Goal: Information Seeking & Learning: Learn about a topic

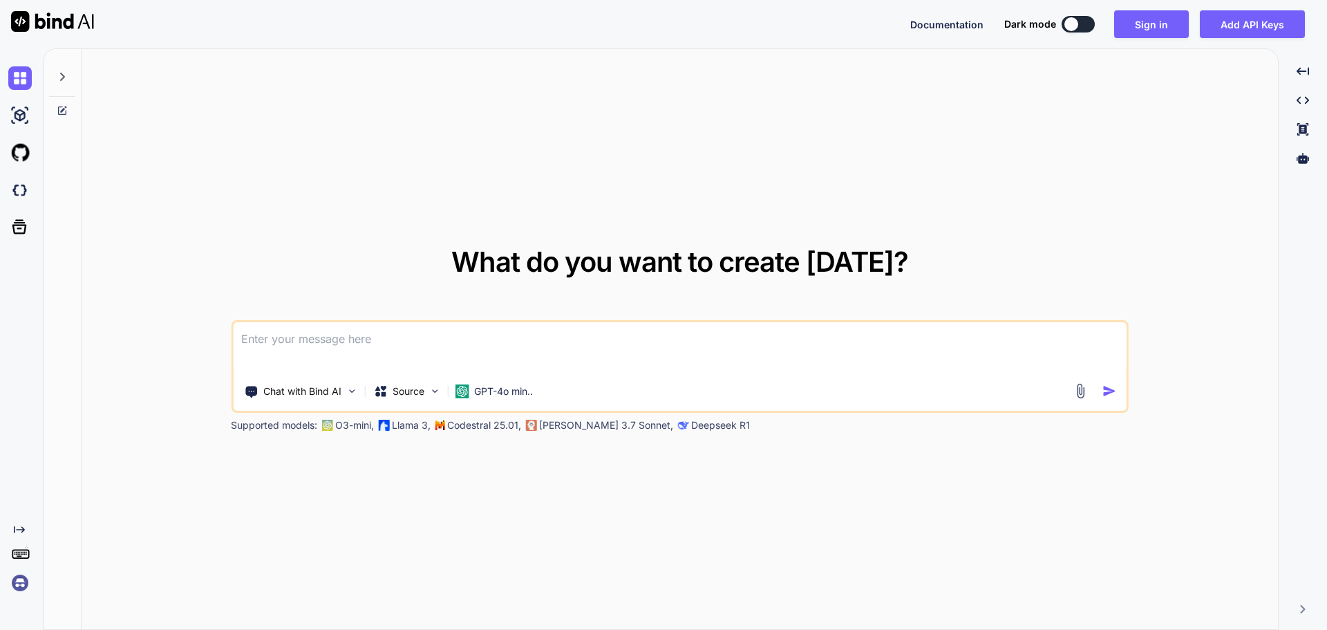
type textarea "x"
click at [1080, 397] on img at bounding box center [1081, 391] width 16 height 16
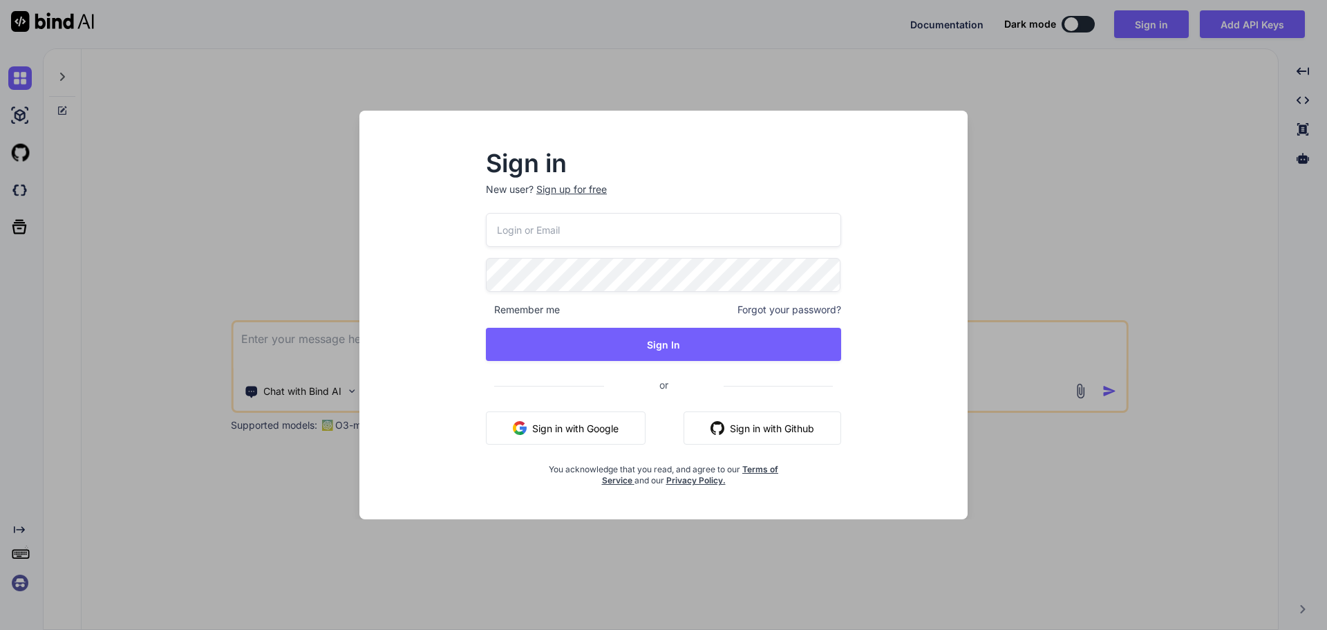
click at [594, 221] on input "email" at bounding box center [663, 230] width 355 height 34
type input "[EMAIL_ADDRESS][DOMAIN_NAME]"
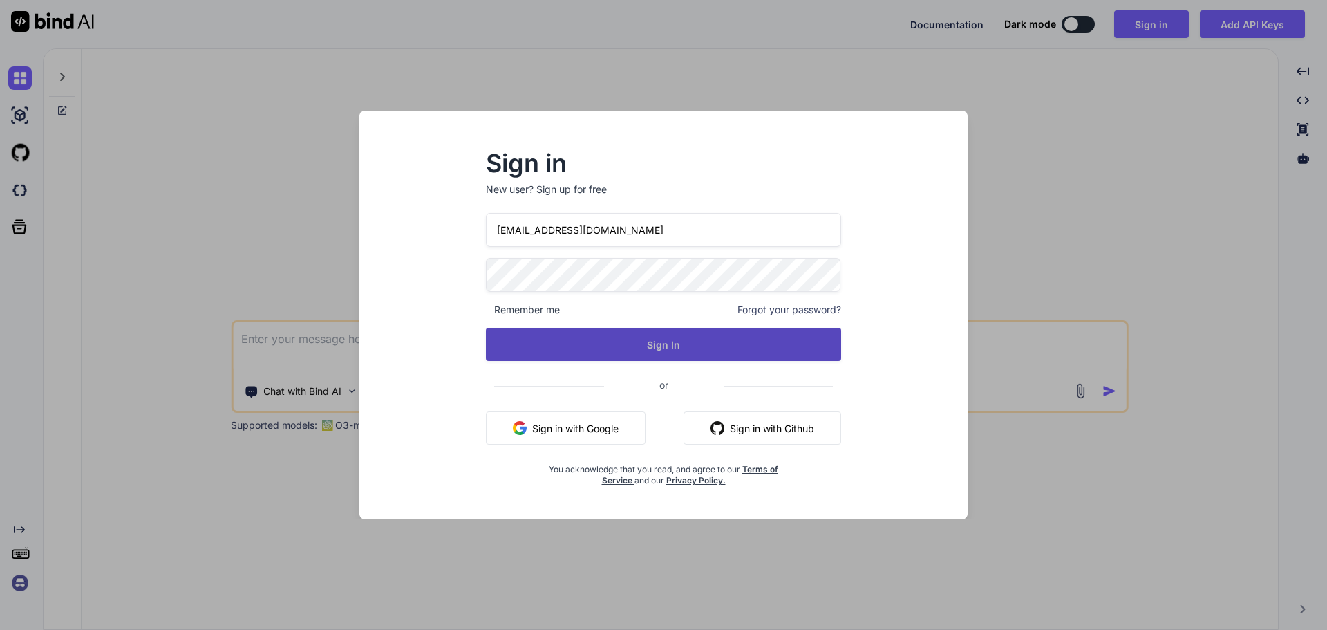
click at [652, 343] on button "Sign In" at bounding box center [663, 344] width 355 height 33
click at [744, 346] on button "Sign In" at bounding box center [663, 344] width 355 height 33
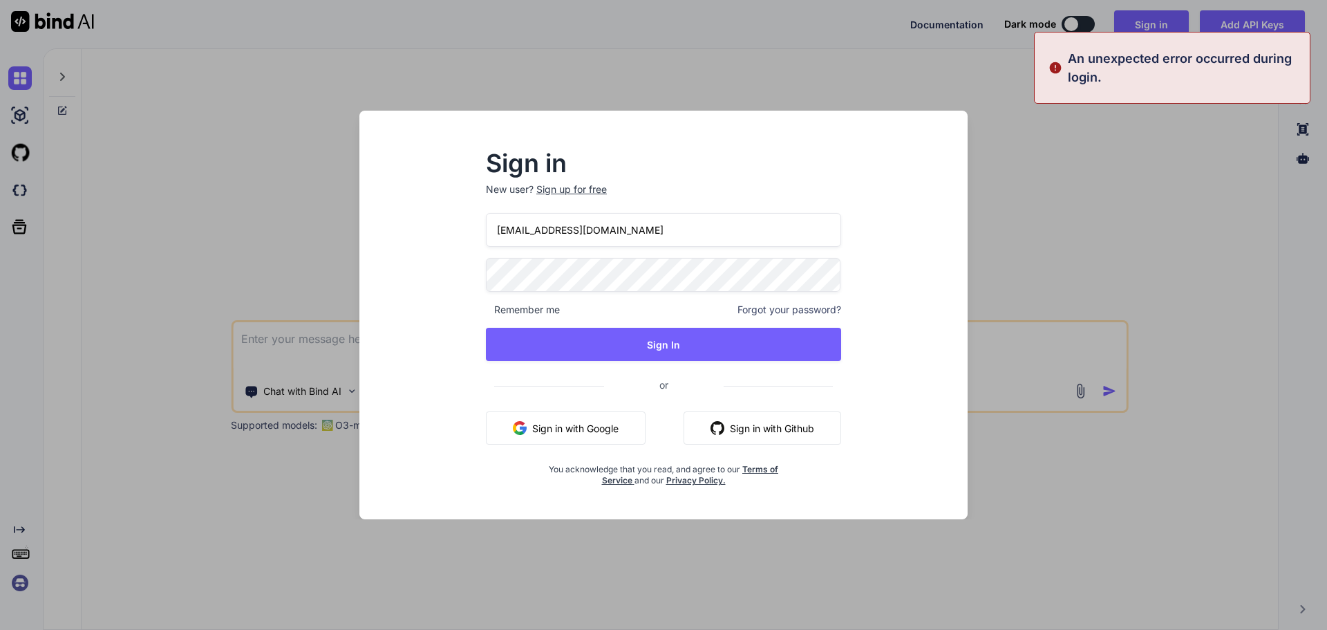
click at [1030, 244] on div "Sign in New user? Sign up for free [EMAIL_ADDRESS][DOMAIN_NAME] Remember me For…" at bounding box center [663, 315] width 1327 height 630
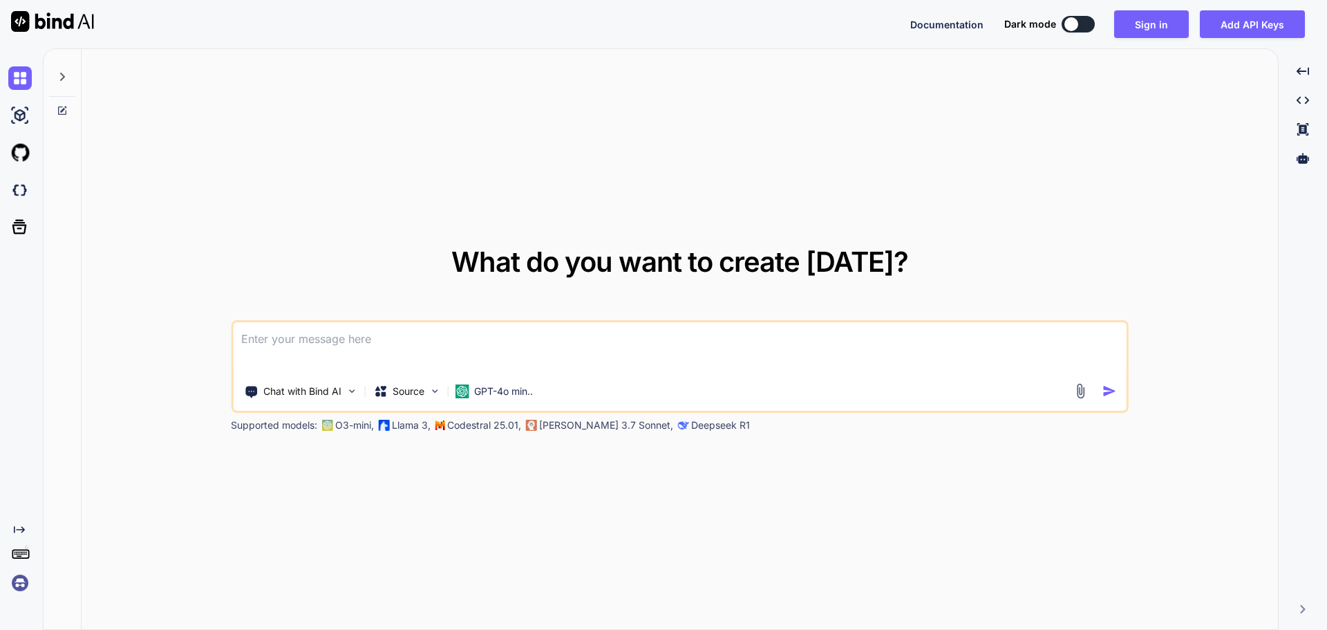
click at [1082, 390] on img at bounding box center [1081, 391] width 16 height 16
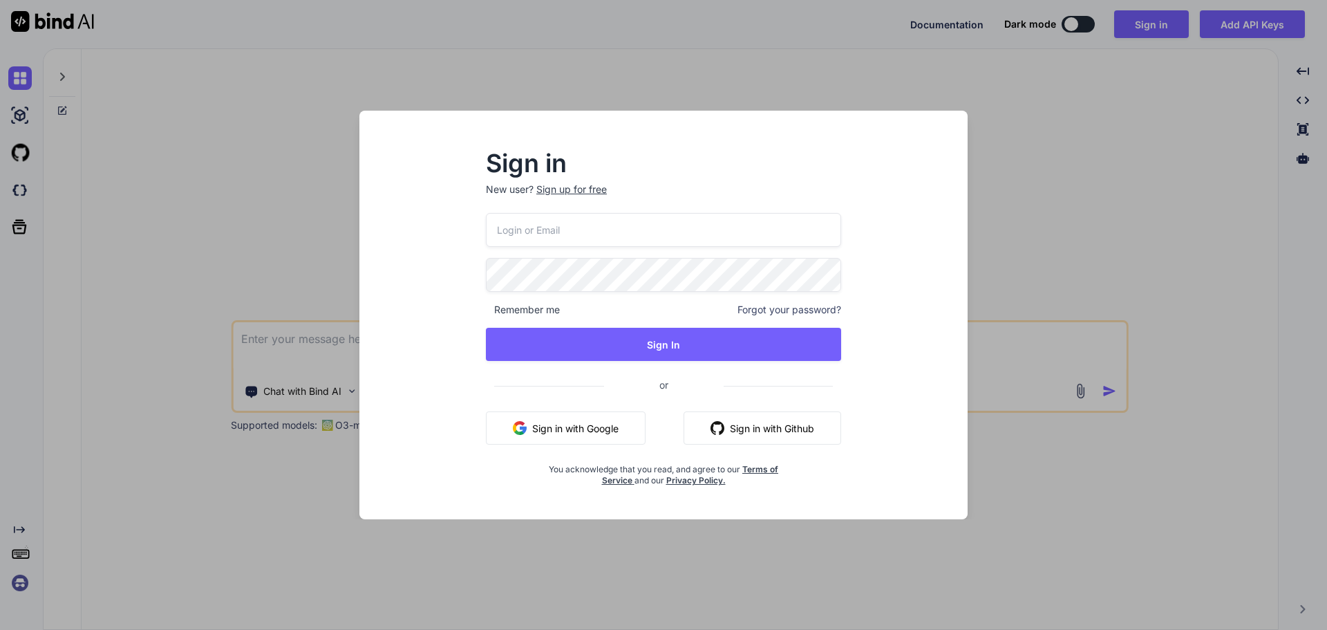
type input "[EMAIL_ADDRESS][DOMAIN_NAME]"
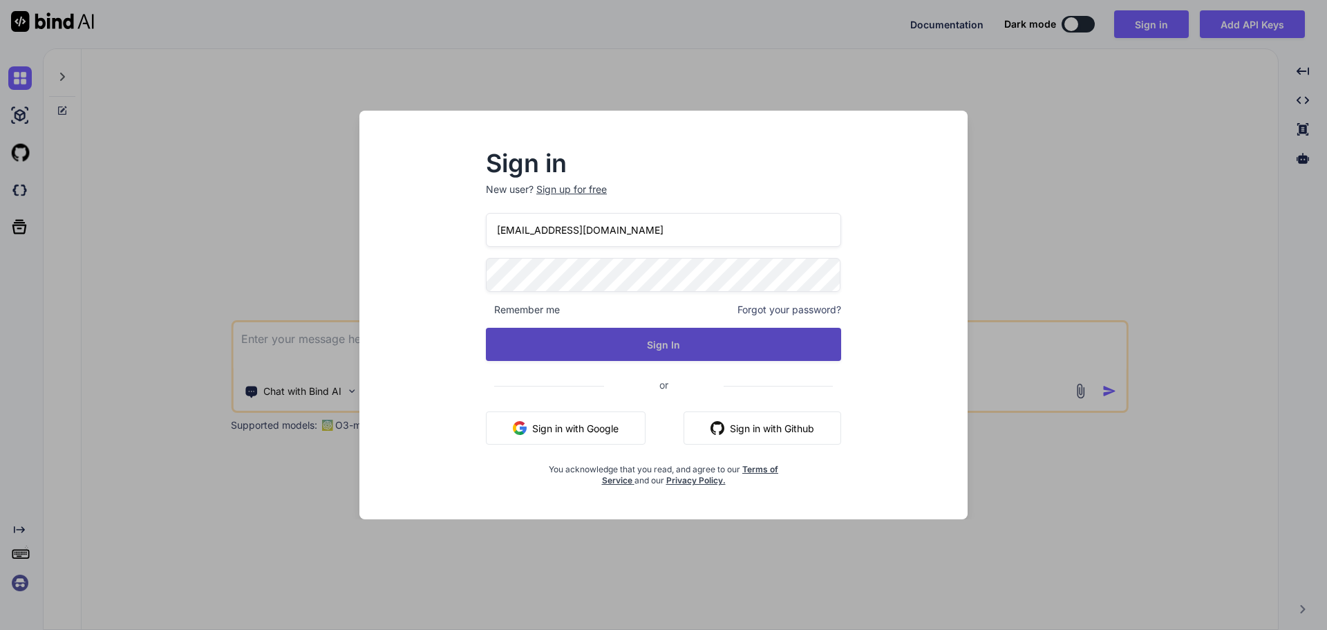
click at [644, 339] on button "Sign In" at bounding box center [663, 344] width 355 height 33
click at [685, 357] on button "Sign In" at bounding box center [663, 344] width 355 height 33
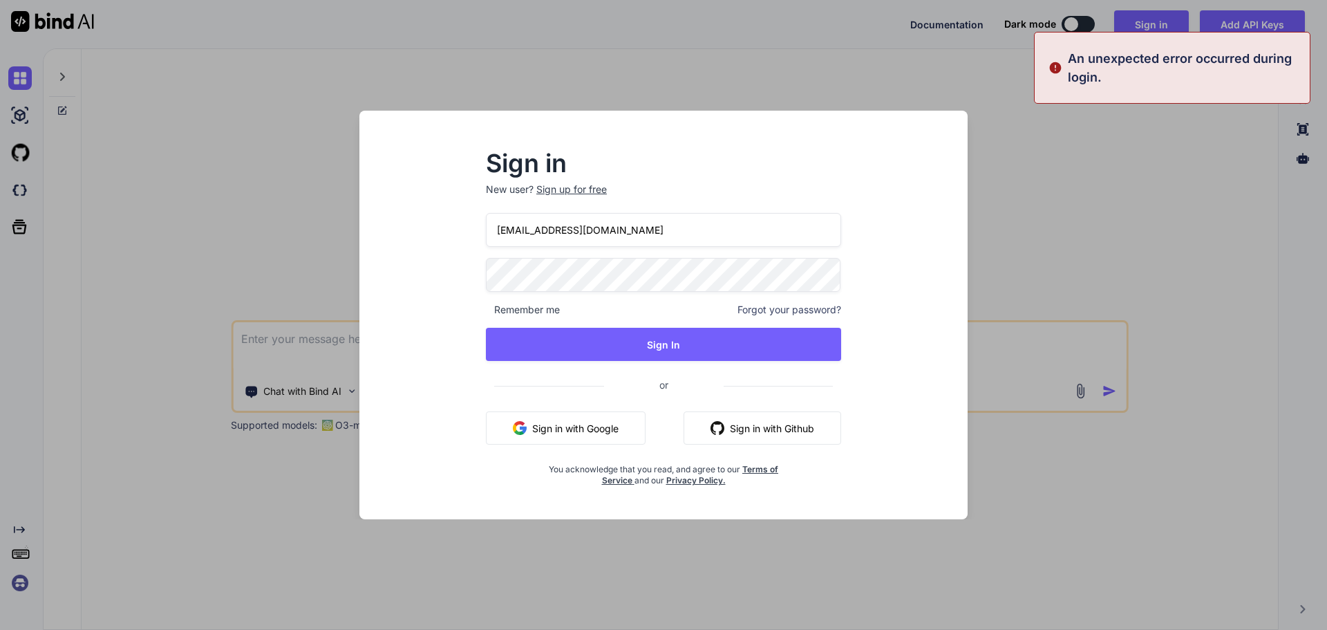
click at [1008, 206] on div "Sign in New user? Sign up for free [EMAIL_ADDRESS][DOMAIN_NAME] Remember me For…" at bounding box center [663, 315] width 1327 height 630
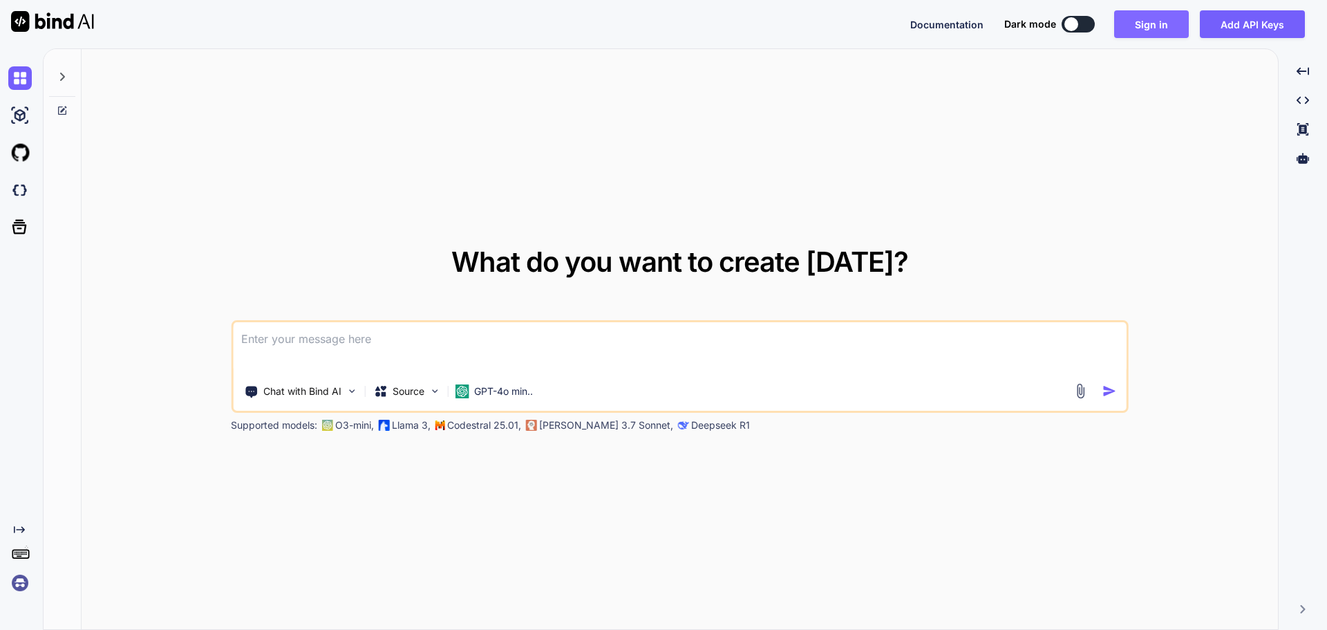
click at [1142, 26] on button "Sign in" at bounding box center [1151, 24] width 75 height 28
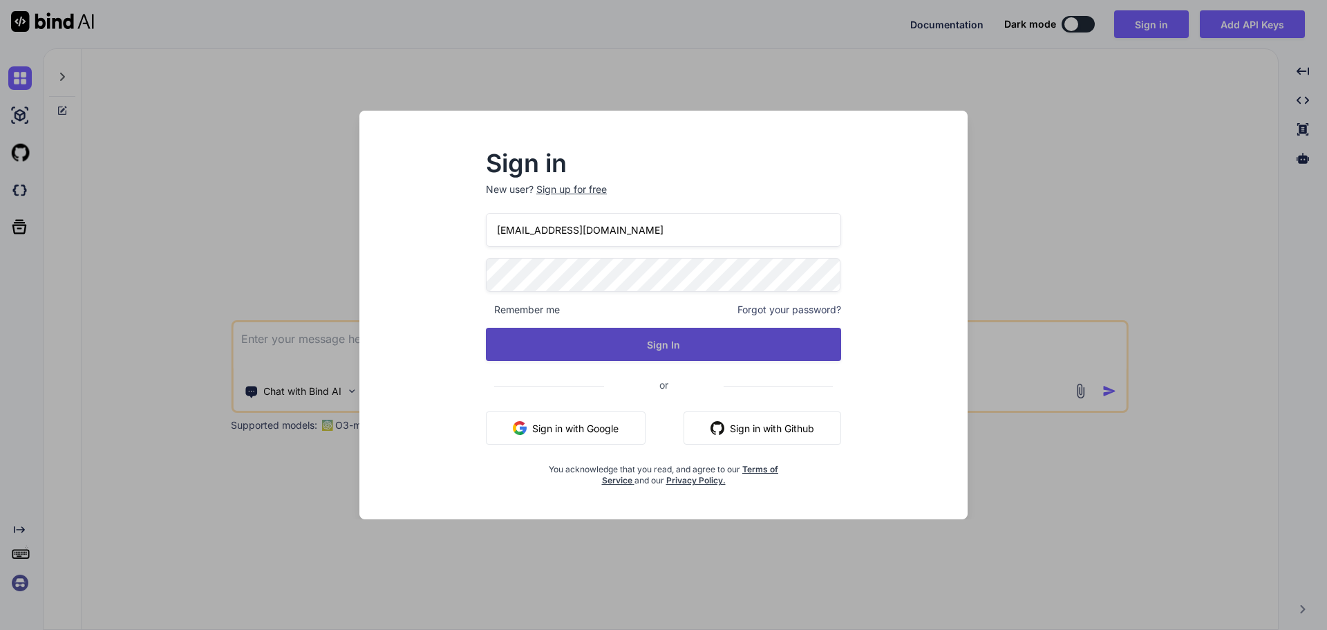
click at [695, 346] on button "Sign In" at bounding box center [663, 344] width 355 height 33
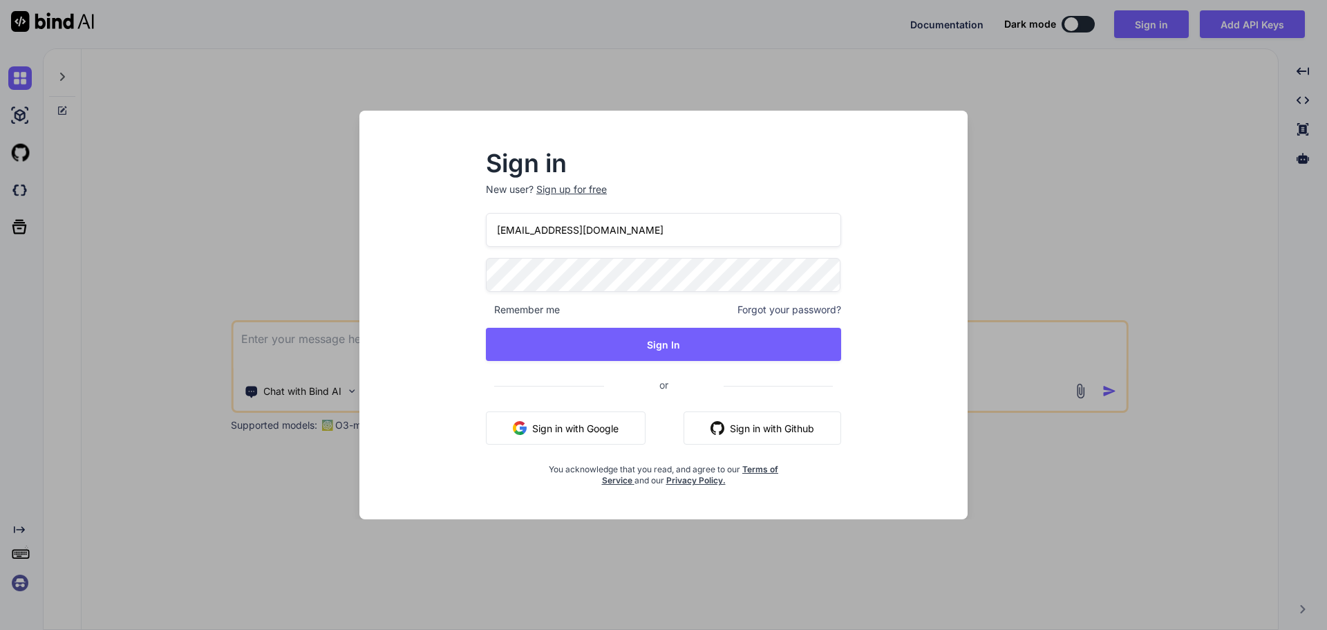
click at [587, 189] on div "Sign up for free" at bounding box center [571, 189] width 70 height 14
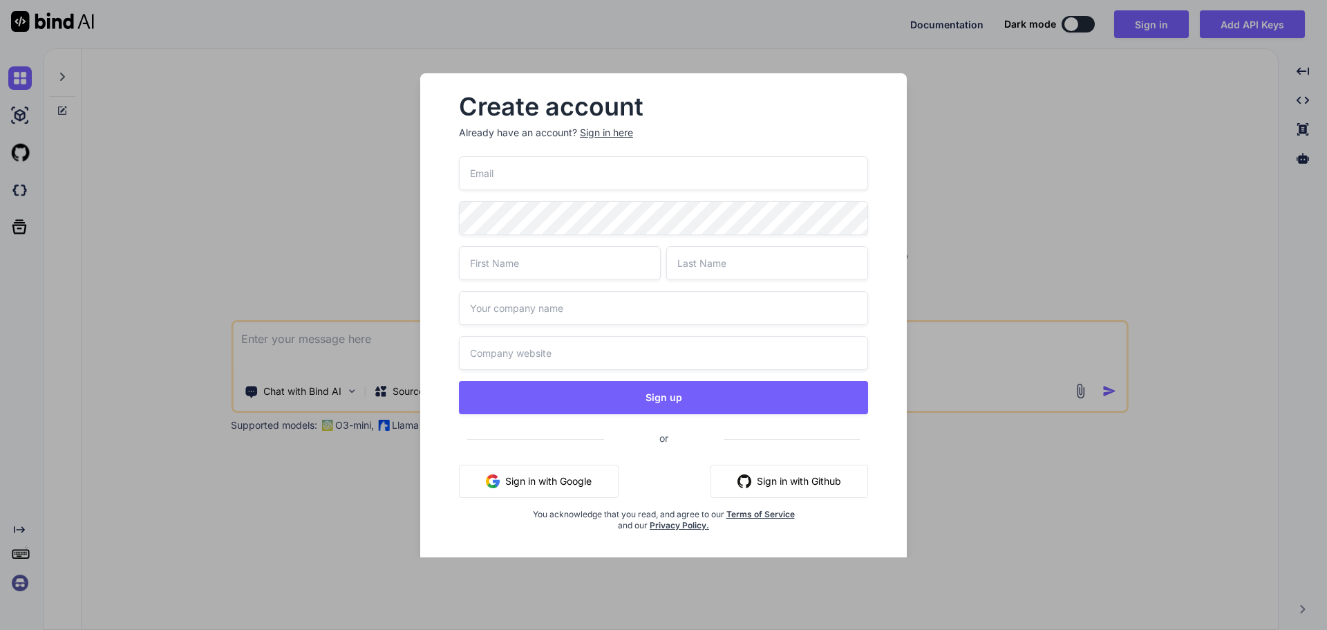
click at [587, 175] on input "email" at bounding box center [663, 173] width 409 height 34
click at [621, 172] on input "email" at bounding box center [663, 173] width 409 height 34
type input "r"
type input "[EMAIL_ADDRESS][DOMAIN_NAME]"
click at [501, 270] on input "text" at bounding box center [560, 263] width 202 height 34
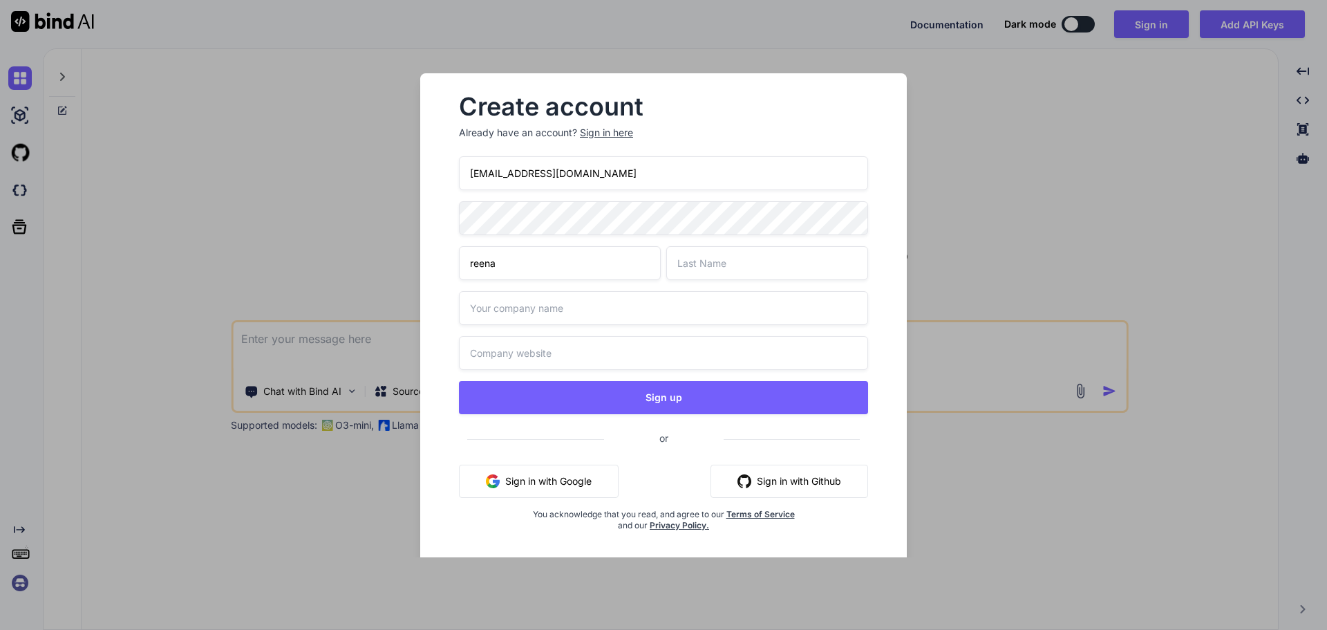
type input "reena"
click at [689, 272] on input "text" at bounding box center [767, 263] width 202 height 34
type input "k"
click at [628, 314] on input "text" at bounding box center [663, 308] width 409 height 34
type input "self"
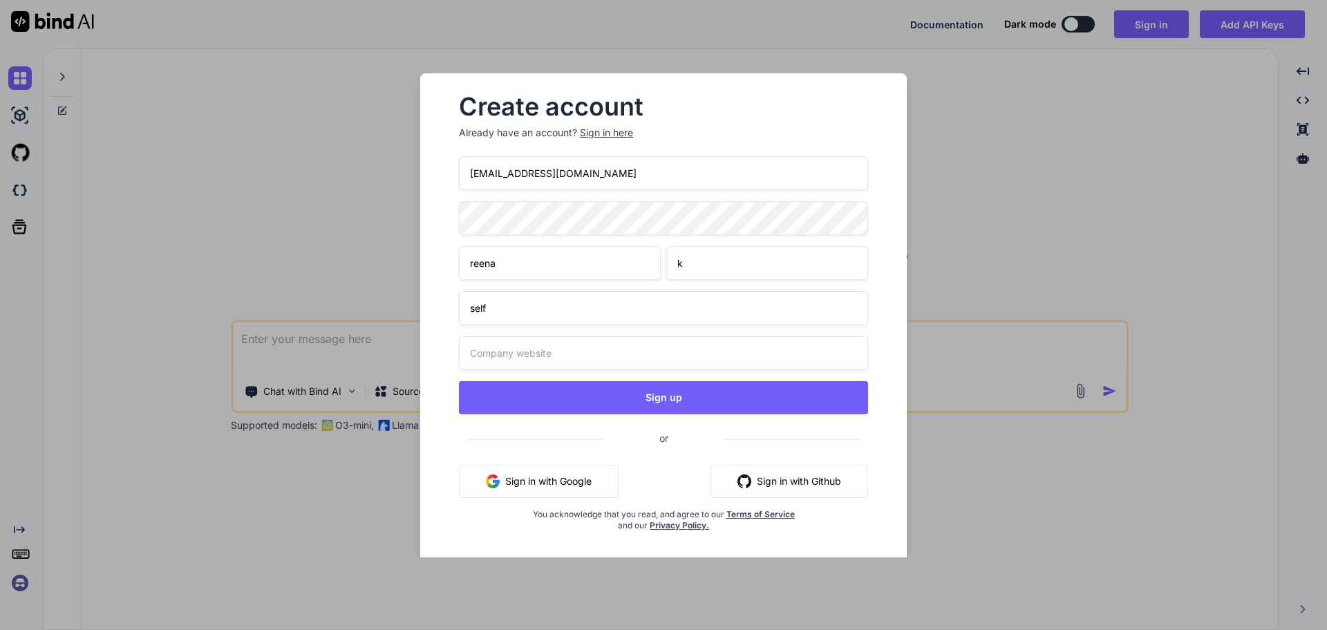
click at [604, 359] on input "text" at bounding box center [663, 353] width 409 height 34
click at [756, 360] on input "text" at bounding box center [663, 353] width 409 height 34
click at [701, 395] on div "[EMAIL_ADDRESS][DOMAIN_NAME] reena k self Sign up or Sign in with Google Sign i…" at bounding box center [663, 360] width 409 height 408
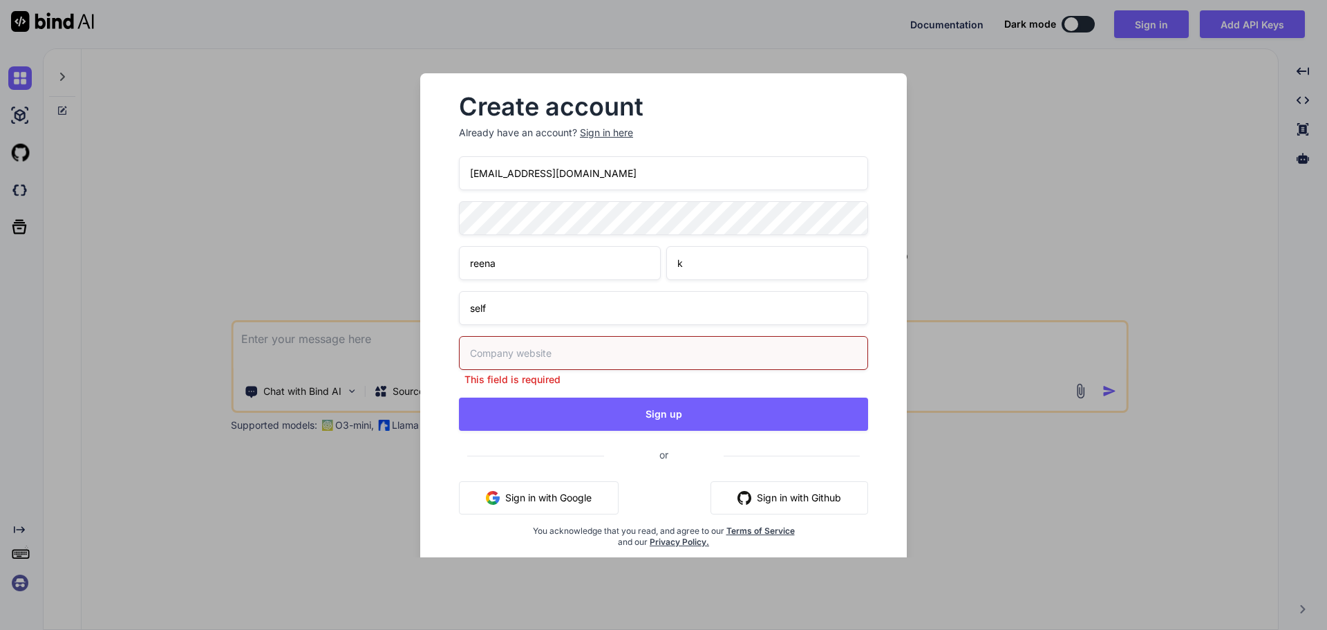
click at [643, 346] on input "text" at bounding box center [663, 353] width 409 height 34
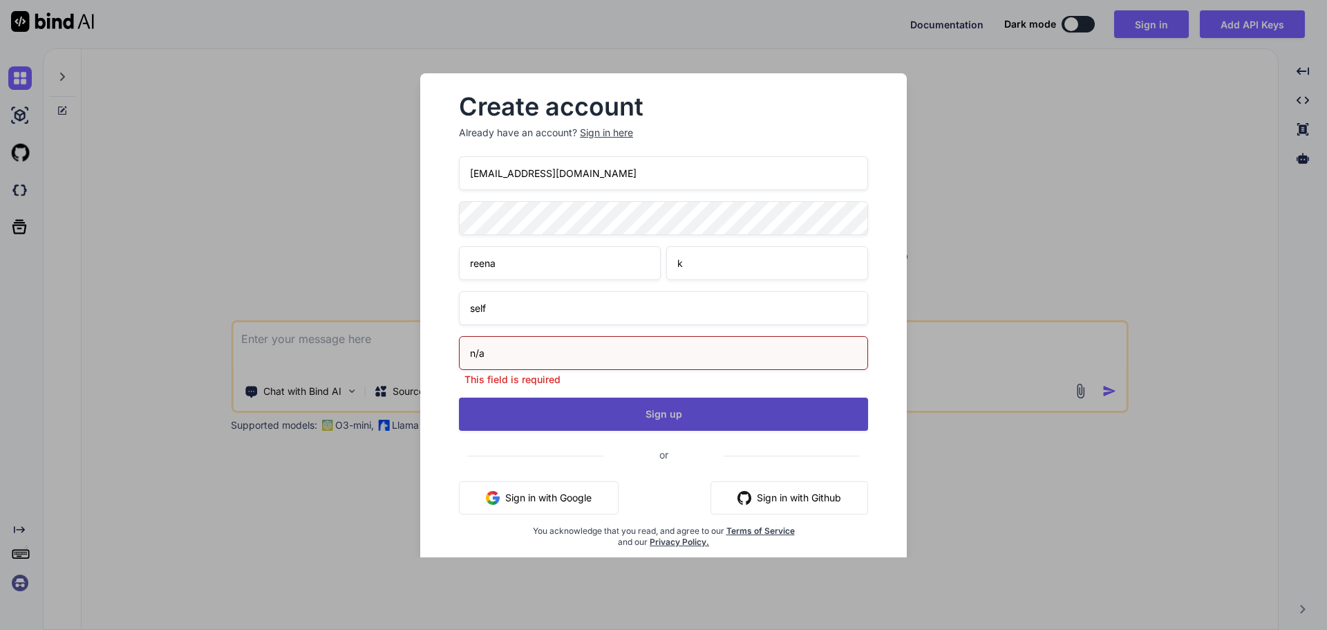
type input "n/a"
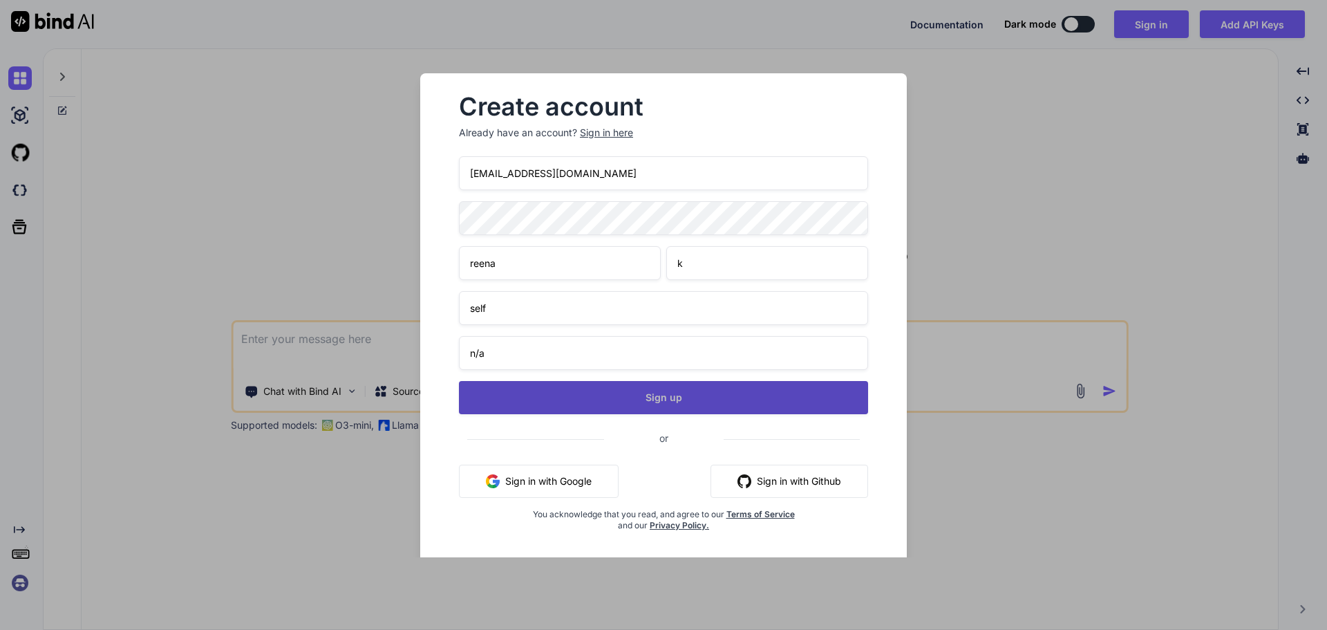
click at [636, 430] on div "[EMAIL_ADDRESS][DOMAIN_NAME] reena k self n/a Sign up or Sign in with Google Si…" at bounding box center [663, 360] width 409 height 408
click at [699, 394] on button "Sign up" at bounding box center [663, 397] width 409 height 33
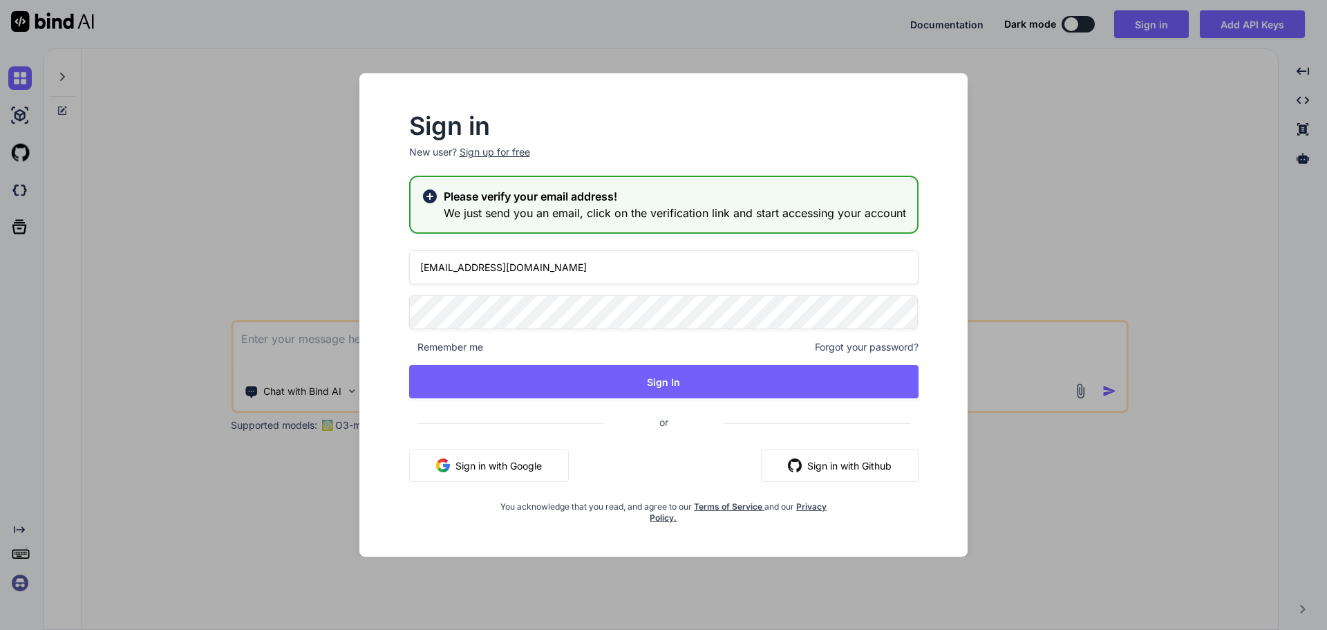
drag, startPoint x: 692, startPoint y: 378, endPoint x: 724, endPoint y: 612, distance: 235.8
click at [680, 402] on div "[EMAIL_ADDRESS][DOMAIN_NAME] Remember me Forgot your password? Sign In or Sign …" at bounding box center [663, 386] width 509 height 273
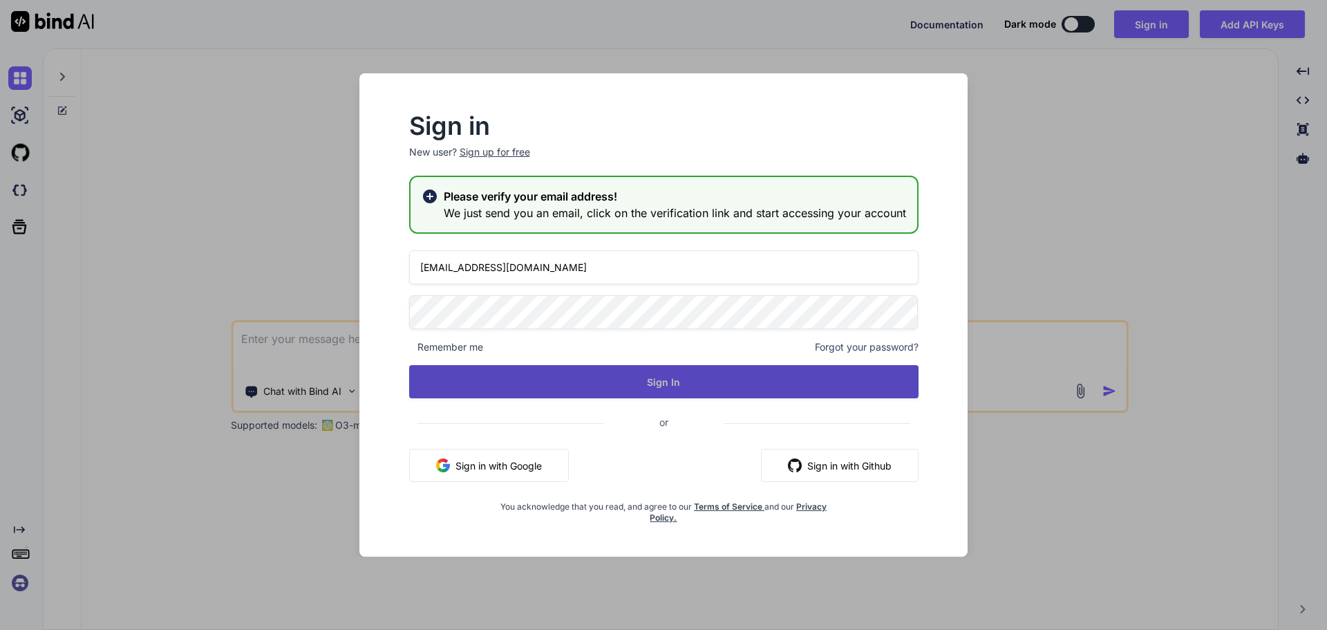
click at [655, 380] on button "Sign In" at bounding box center [663, 381] width 509 height 33
click at [663, 377] on button "Sign In" at bounding box center [663, 381] width 509 height 33
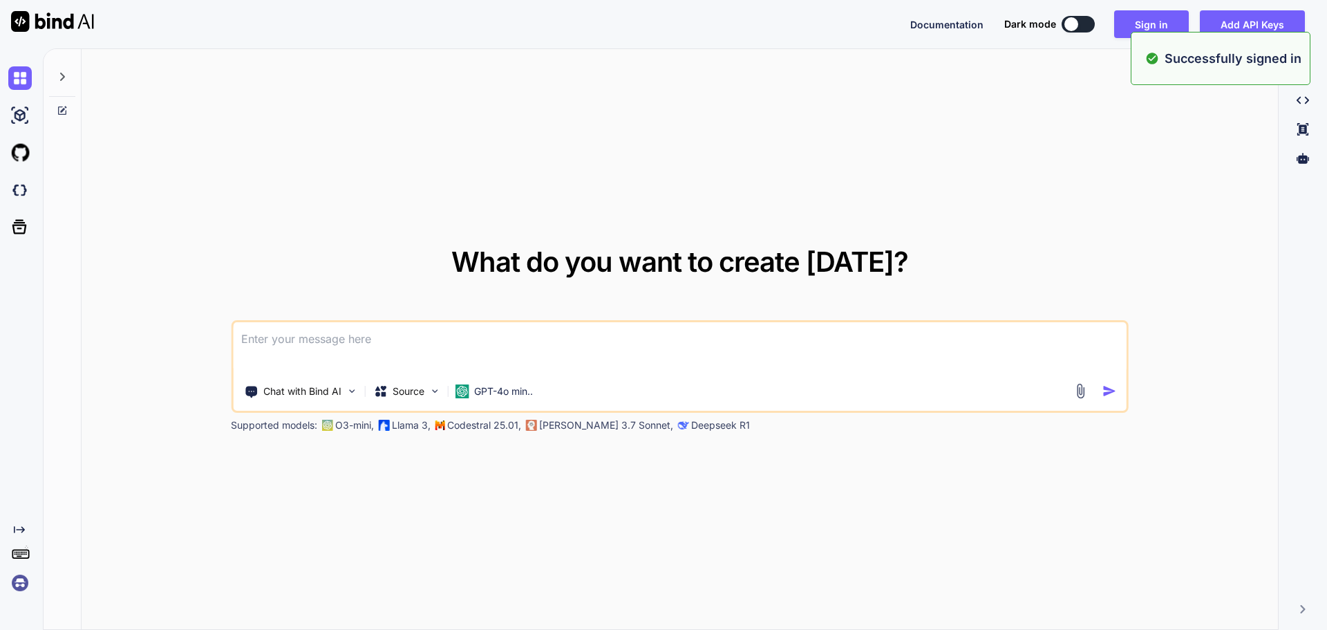
click at [1044, 222] on div "What do you want to create [DATE]? Chat with Bind AI Source GPT-4o min.. Suppor…" at bounding box center [680, 339] width 1196 height 581
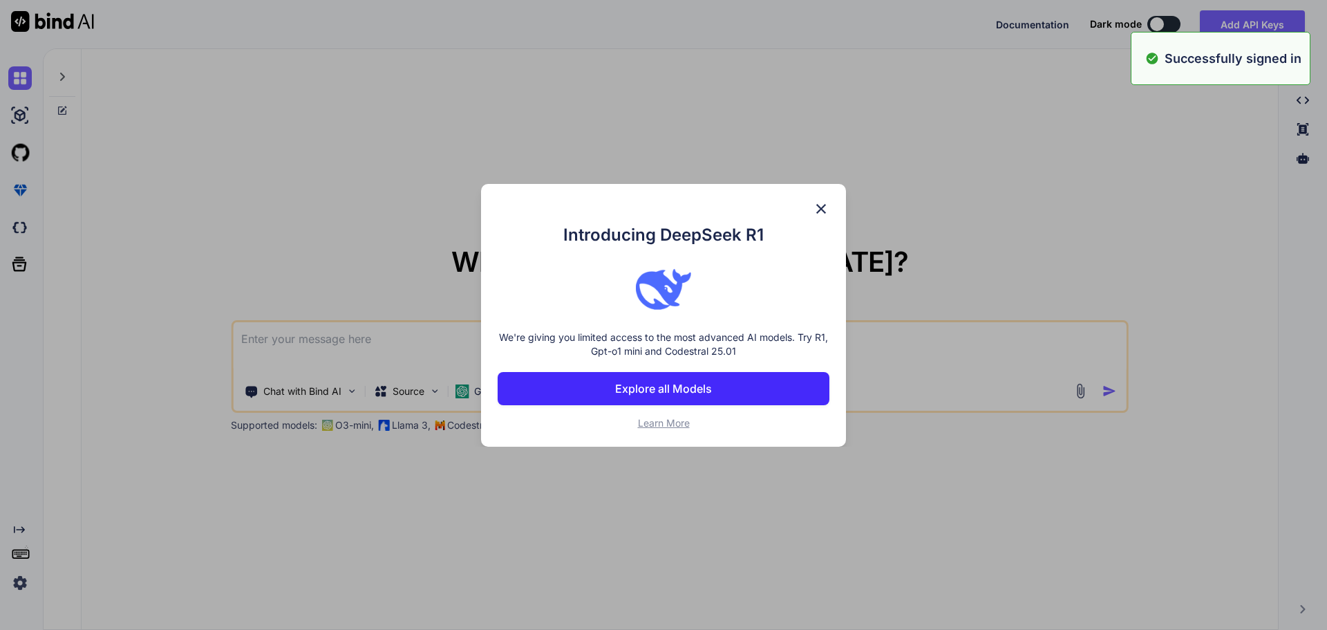
click at [1079, 393] on div "What do you want to create [DATE]? Chat with Bind AI Source GPT-4o min.. Suppor…" at bounding box center [685, 338] width 1284 height 581
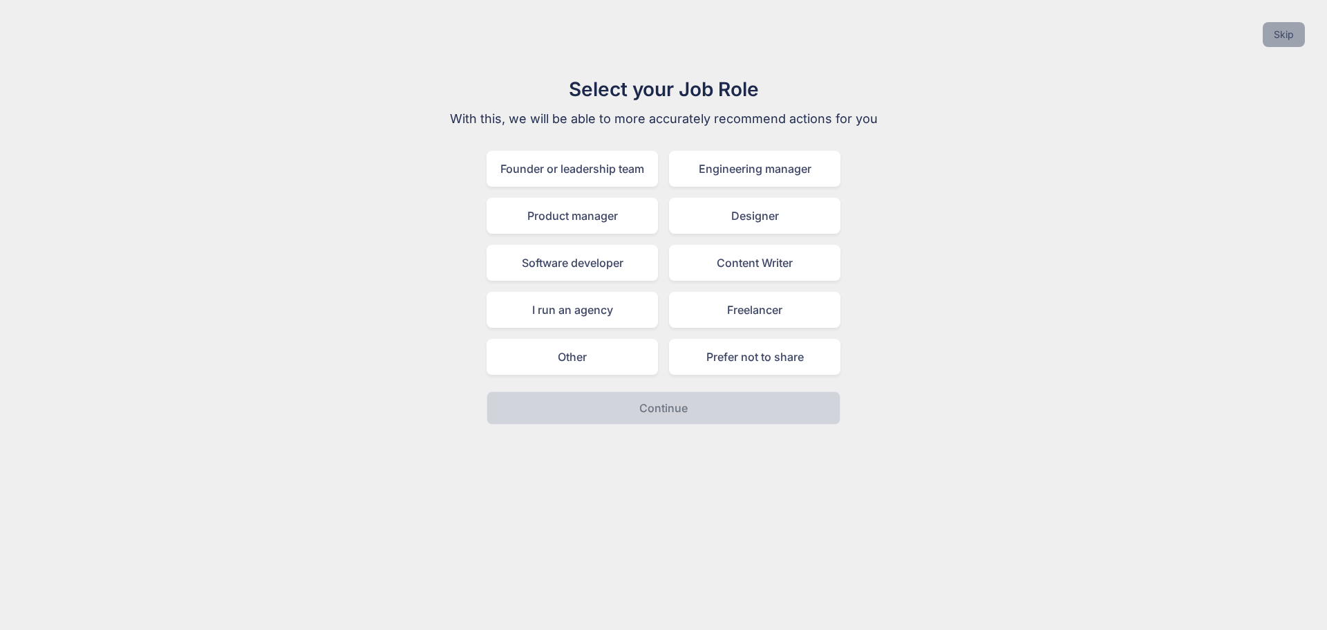
click at [1284, 33] on button "Skip" at bounding box center [1284, 34] width 42 height 25
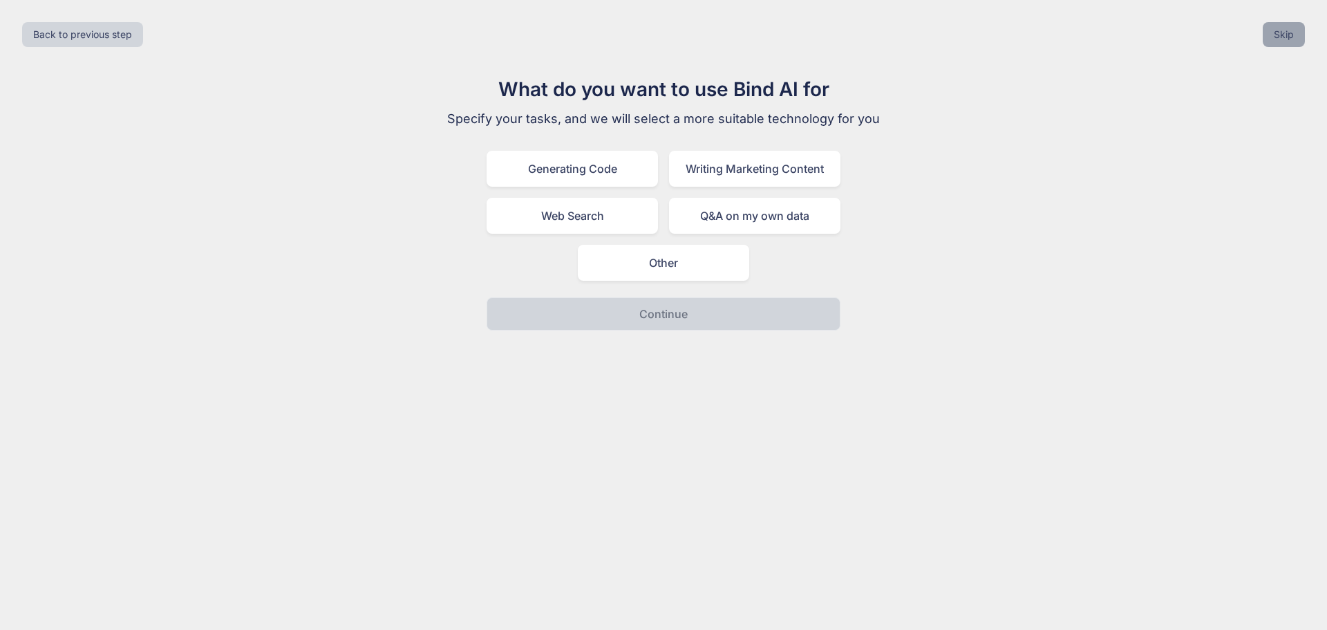
click at [1284, 33] on button "Skip" at bounding box center [1284, 34] width 42 height 25
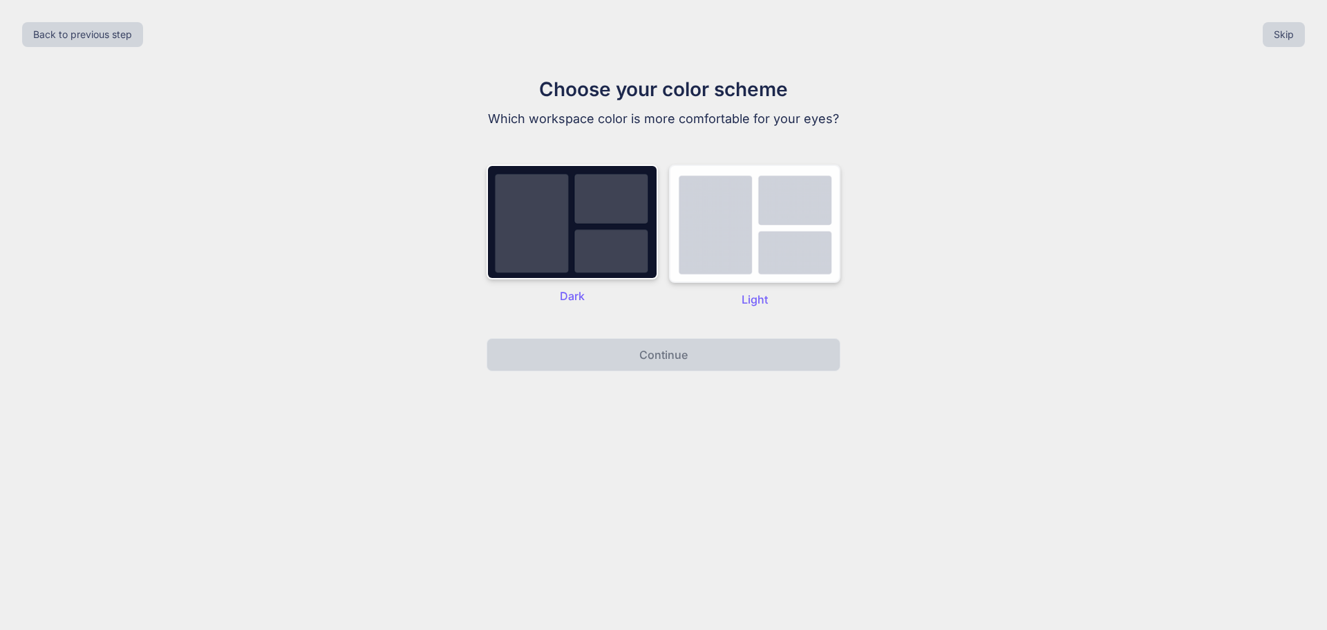
click at [771, 257] on img at bounding box center [754, 223] width 171 height 118
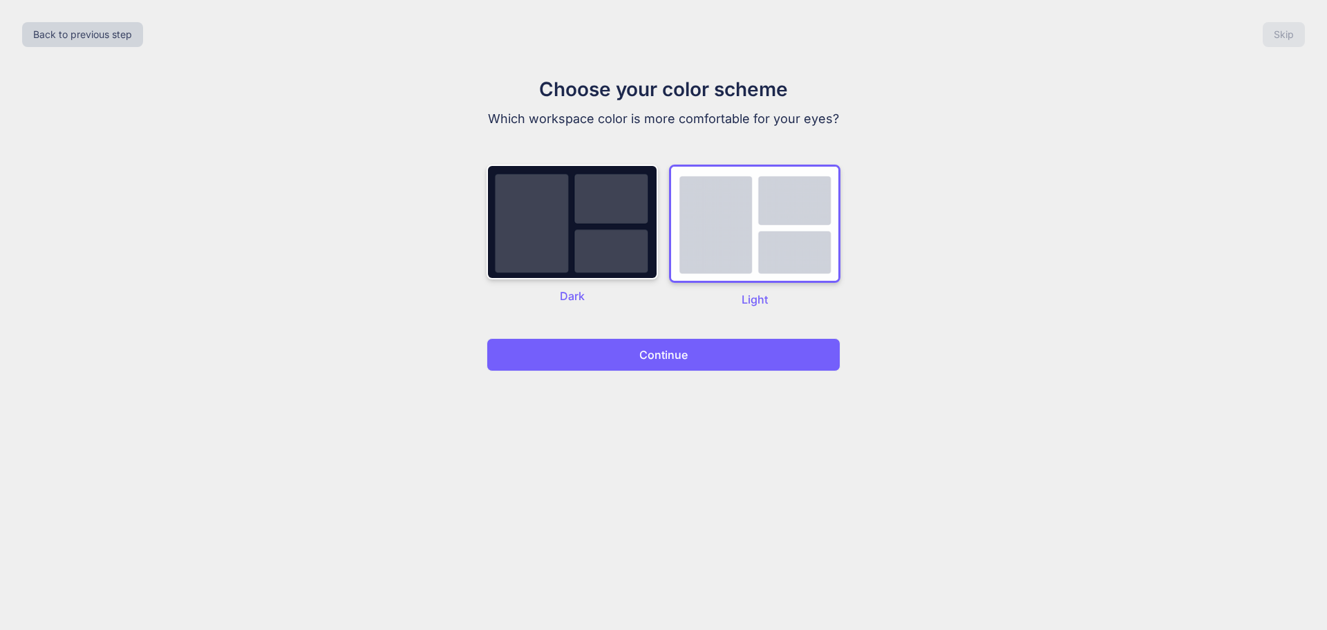
click at [709, 346] on button "Continue" at bounding box center [664, 354] width 354 height 33
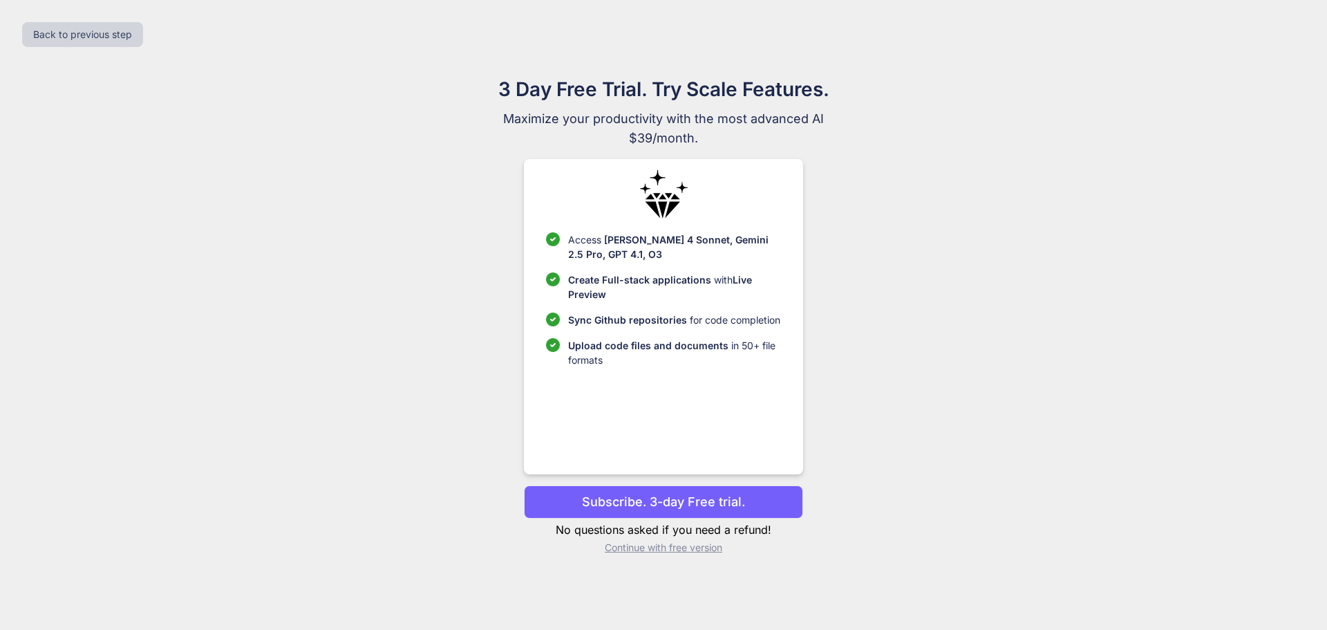
click at [690, 549] on p "Continue with free version" at bounding box center [663, 547] width 279 height 14
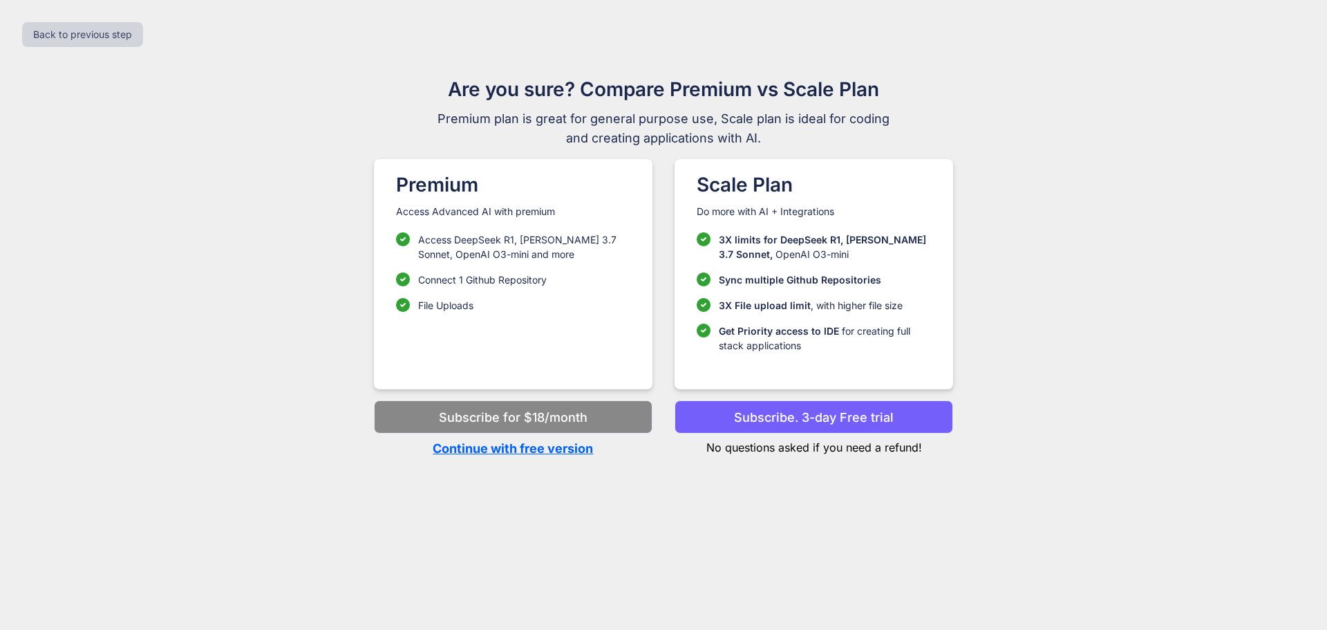
click at [554, 453] on p "Continue with free version" at bounding box center [513, 448] width 279 height 19
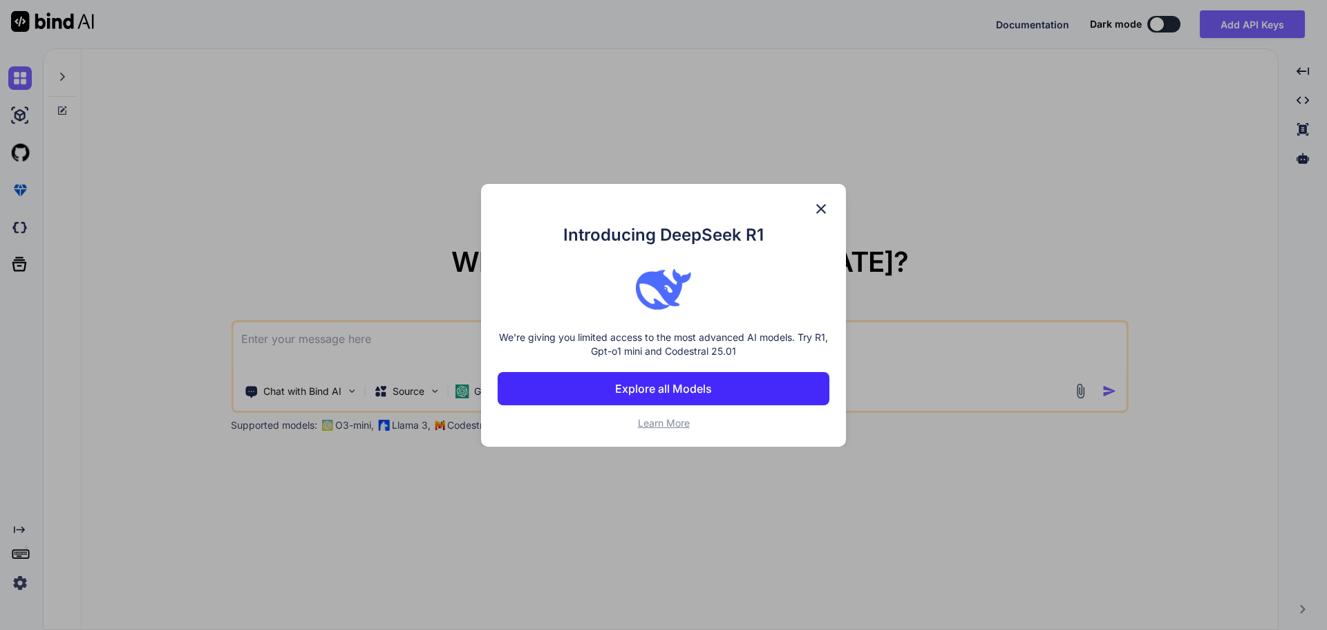
click at [822, 197] on div "Introducing DeepSeek R1 We're giving you limited access to the most advanced AI…" at bounding box center [663, 315] width 365 height 263
click at [820, 208] on img at bounding box center [821, 208] width 17 height 17
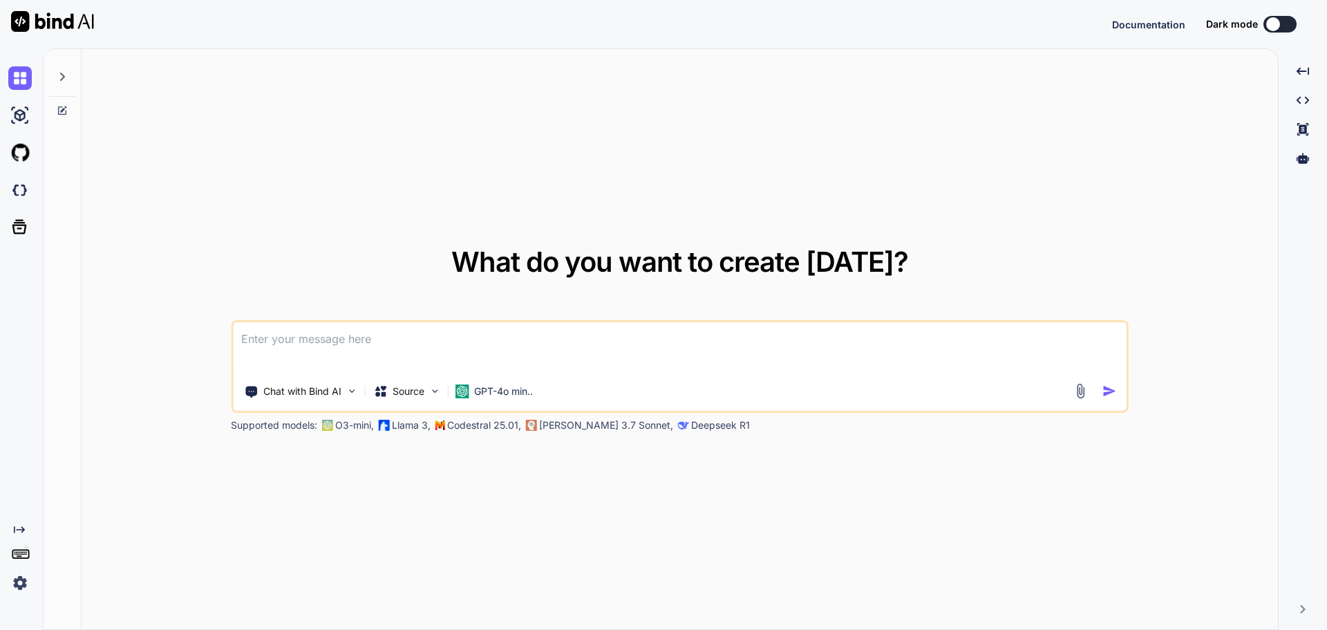
click at [1082, 390] on img at bounding box center [1081, 391] width 16 height 16
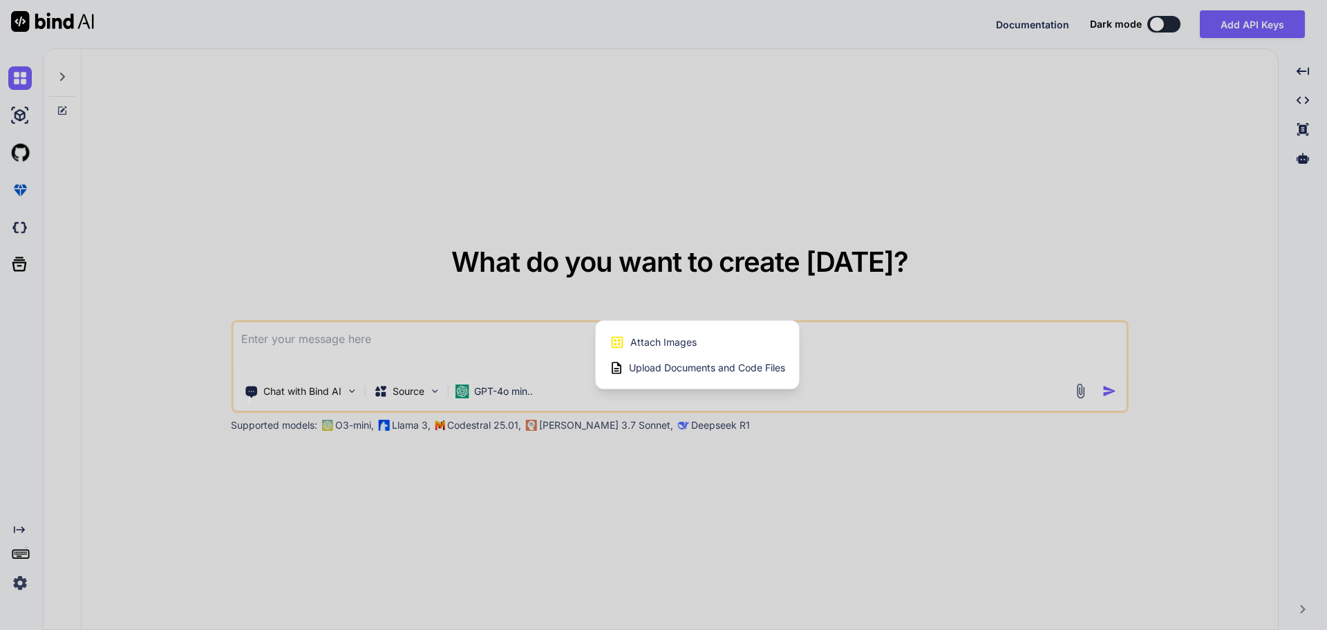
click at [681, 364] on span "Upload Documents and Code Files" at bounding box center [707, 368] width 156 height 14
type textarea "x"
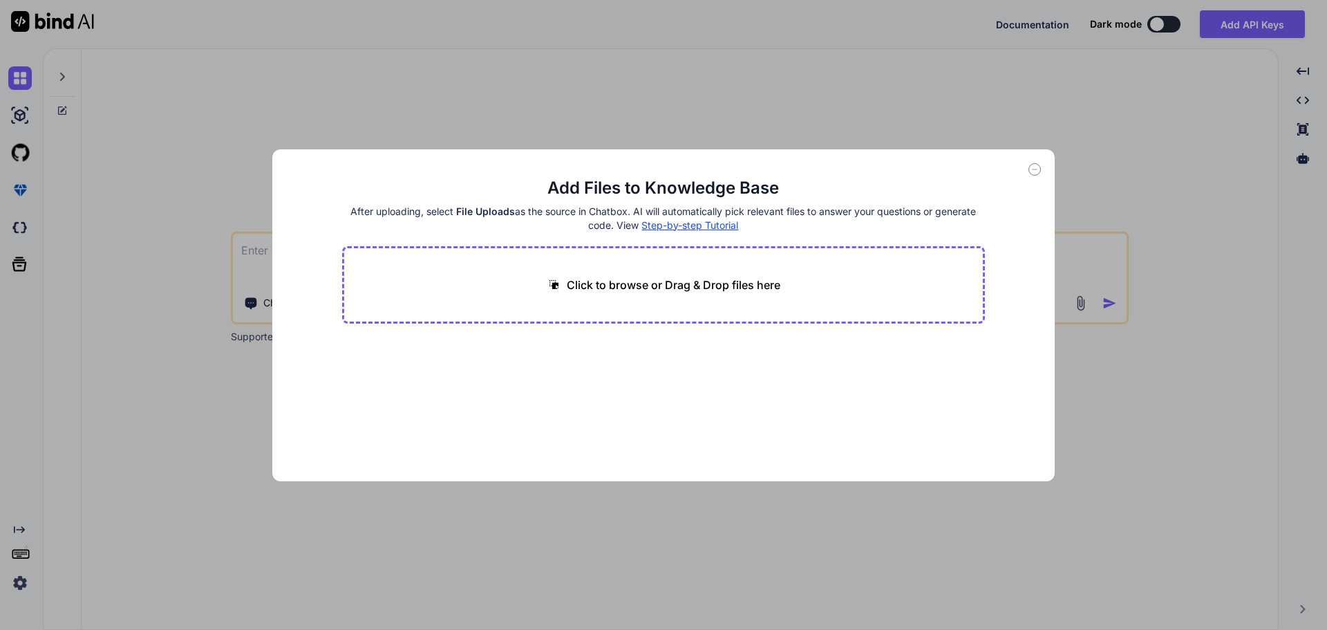
click at [618, 288] on p "Click to browse or Drag & Drop files here" at bounding box center [674, 284] width 214 height 17
type input "C:\fakepath\_Antibiogram for Gram Negative - Current .pdf"
click at [442, 287] on div "Click to browse or Drag & Drop files here" at bounding box center [663, 284] width 643 height 77
click at [553, 372] on div "_Antibiogram for Gram Negative - Current pdf 78.78 KB" at bounding box center [663, 381] width 643 height 88
click at [549, 372] on div "_Antibiogram for Gram Negative - Current pdf 78.78 KB" at bounding box center [663, 381] width 643 height 88
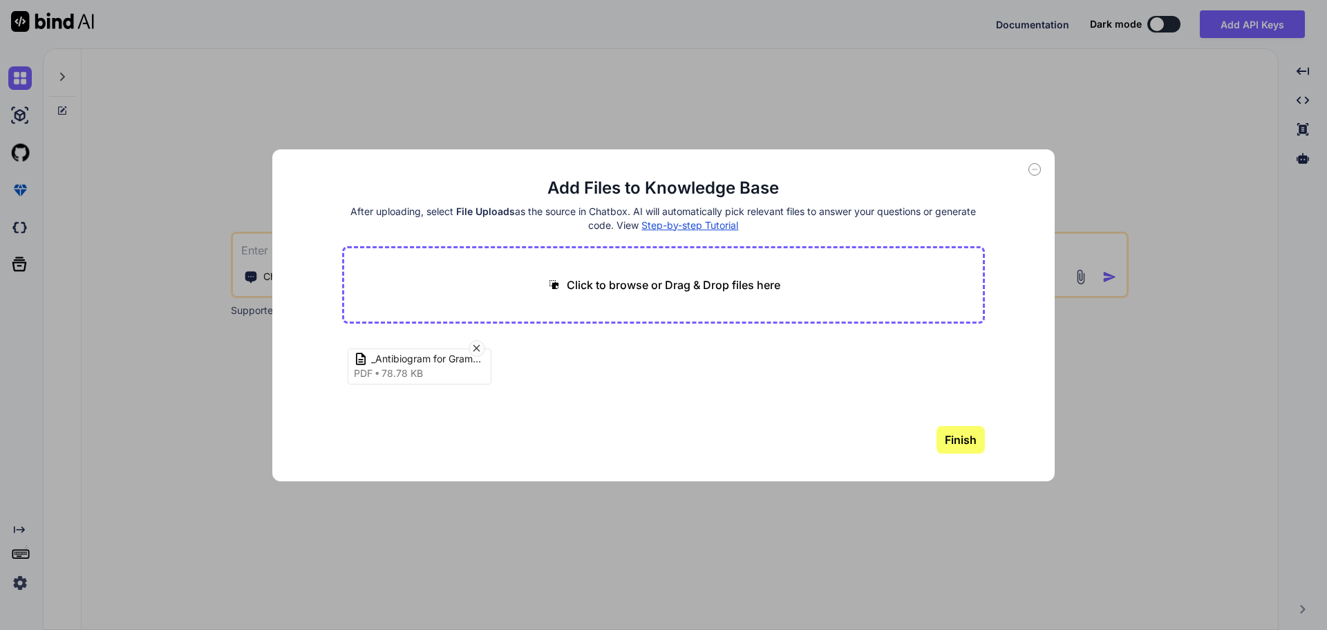
click at [549, 372] on div "_Antibiogram for Gram Negative - Current pdf 78.78 KB" at bounding box center [663, 381] width 643 height 88
click at [964, 434] on button "Finish" at bounding box center [960, 440] width 48 height 28
click at [854, 266] on div "Click to browse or Drag & Drop files here" at bounding box center [663, 284] width 643 height 77
click at [1033, 171] on icon at bounding box center [1034, 169] width 12 height 12
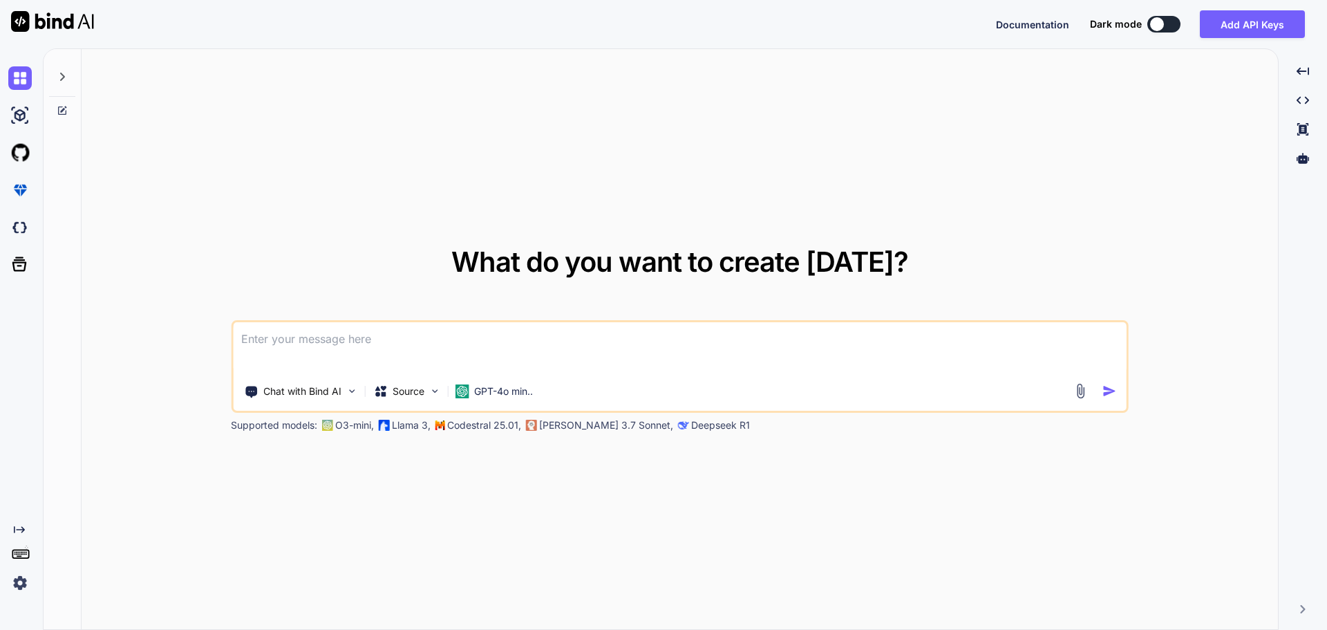
click at [656, 361] on textarea at bounding box center [680, 347] width 894 height 51
click at [1077, 397] on img at bounding box center [1081, 391] width 16 height 16
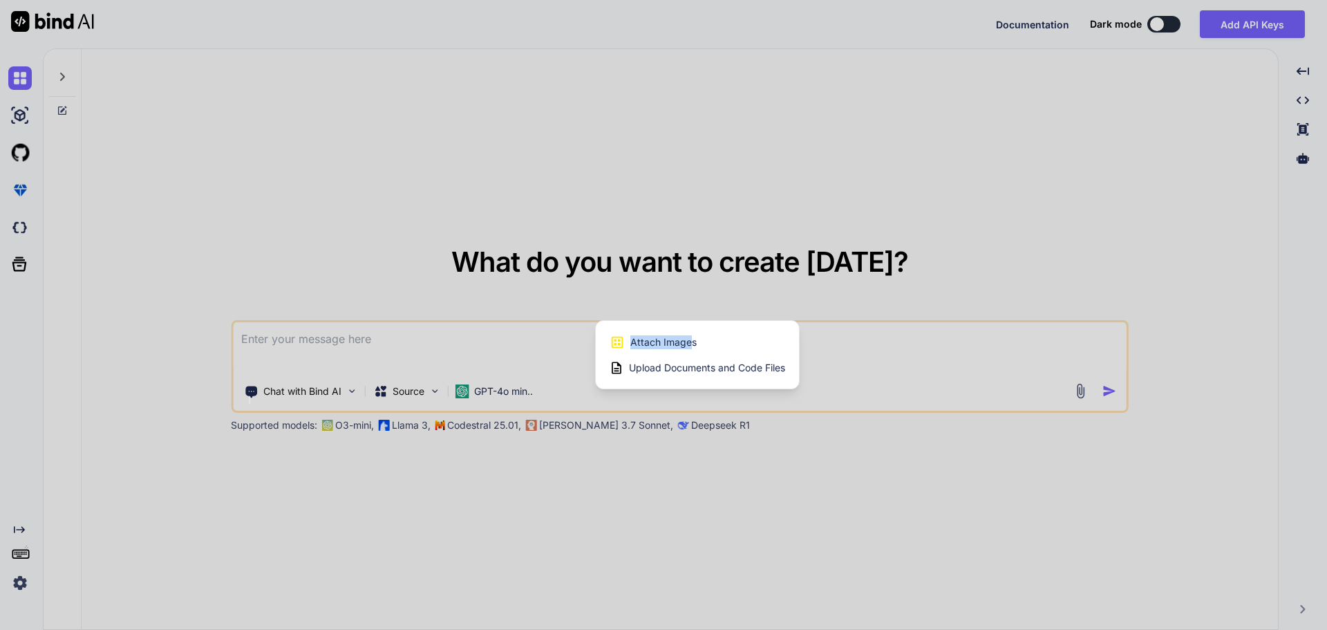
drag, startPoint x: 694, startPoint y: 333, endPoint x: 816, endPoint y: 359, distance: 125.0
click at [899, 340] on div "What do you want to create [DATE]? Chat with Bind AI Source GPT-4o min.. Suppor…" at bounding box center [680, 339] width 1196 height 581
click at [744, 361] on span "Upload Documents and Code Files" at bounding box center [707, 368] width 156 height 14
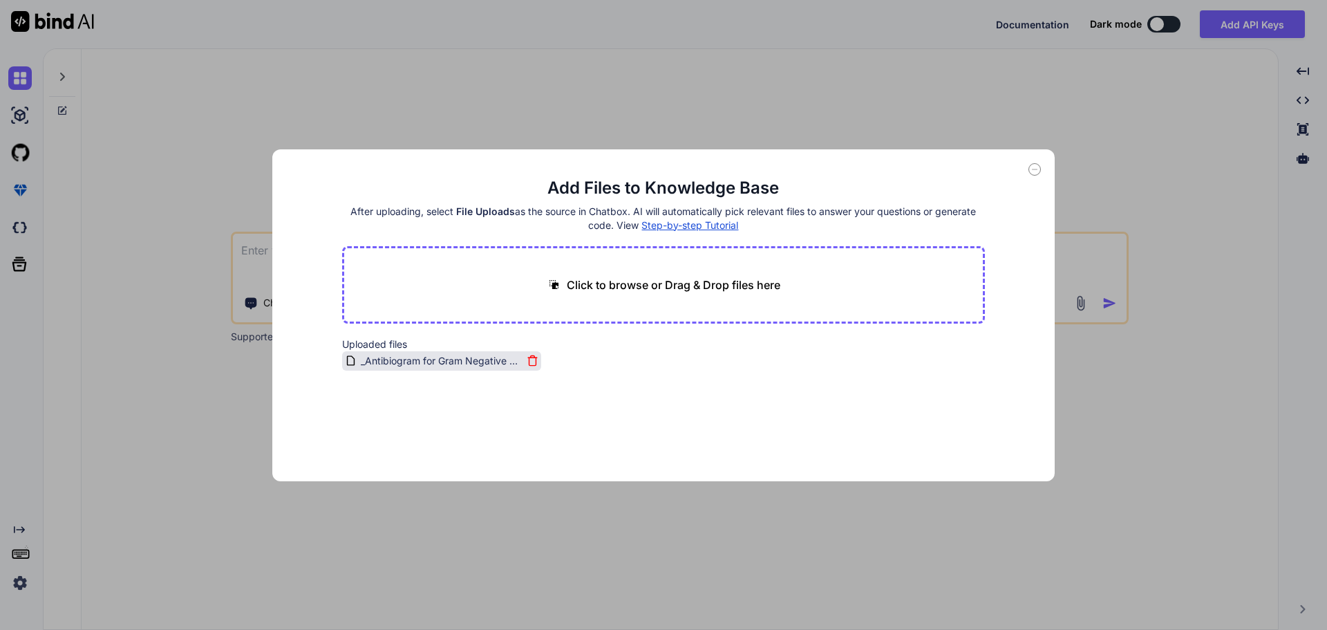
click at [465, 359] on span "_Antibiogram for Gram Negative - Current .pdf" at bounding box center [440, 360] width 163 height 17
drag, startPoint x: 390, startPoint y: 359, endPoint x: 457, endPoint y: 270, distance: 112.0
click at [454, 255] on main "Add Files to Knowledge Base After uploading, select File Uploads as the source …" at bounding box center [663, 329] width 643 height 304
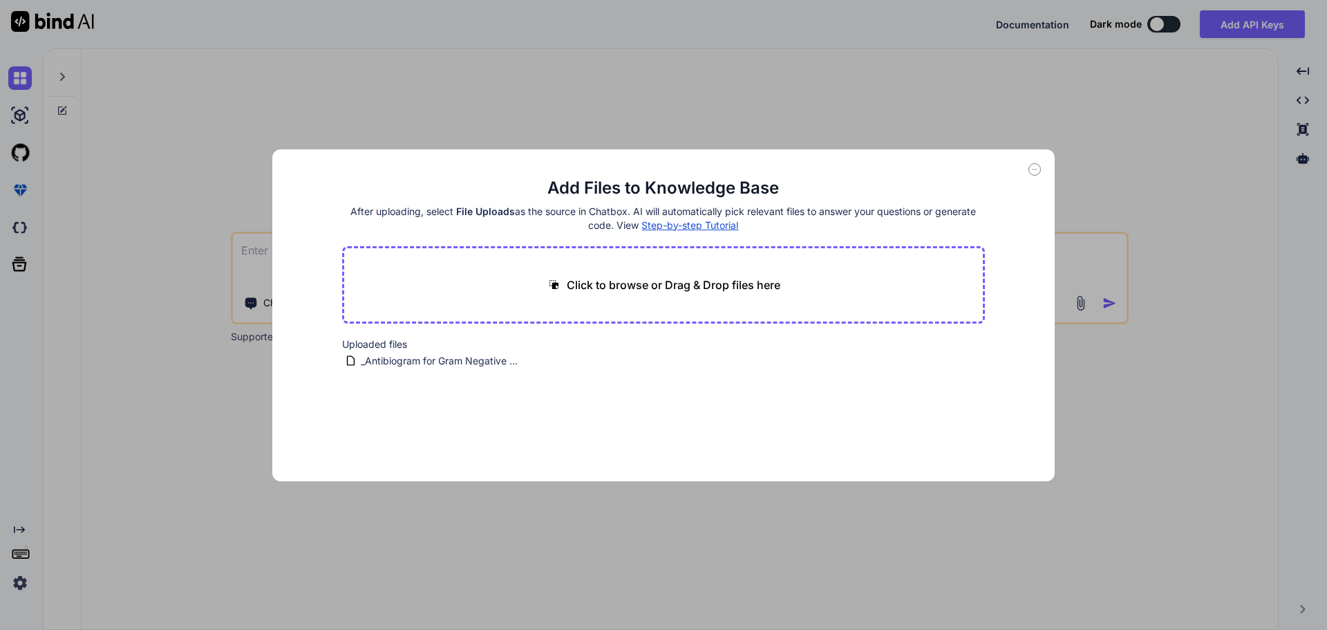
click at [459, 273] on div "Click to browse or Drag & Drop files here" at bounding box center [663, 284] width 643 height 77
drag, startPoint x: 701, startPoint y: 234, endPoint x: 518, endPoint y: 285, distance: 190.3
click at [518, 285] on div "Click to browse or Drag & Drop files here" at bounding box center [663, 284] width 643 height 77
click at [397, 359] on span "_Antibiogram for Gram Negative - Current .pdf" at bounding box center [440, 360] width 163 height 17
drag, startPoint x: 378, startPoint y: 343, endPoint x: 508, endPoint y: 274, distance: 147.2
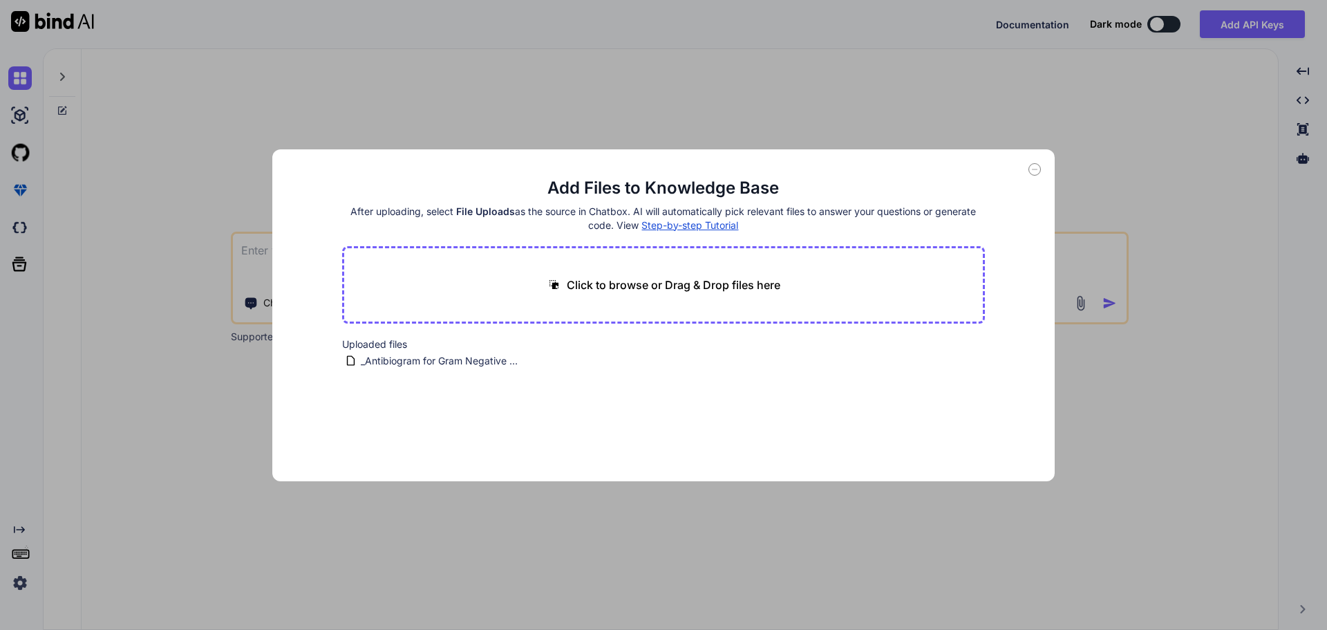
click at [379, 341] on h2 "Uploaded files" at bounding box center [663, 344] width 643 height 14
drag, startPoint x: 365, startPoint y: 311, endPoint x: 382, endPoint y: 261, distance: 52.7
click at [382, 261] on main "Add Files to Knowledge Base After uploading, select File Uploads as the source …" at bounding box center [663, 329] width 643 height 304
drag, startPoint x: 349, startPoint y: 364, endPoint x: 478, endPoint y: 285, distance: 151.7
click at [478, 285] on main "Add Files to Knowledge Base After uploading, select File Uploads as the source …" at bounding box center [663, 329] width 643 height 304
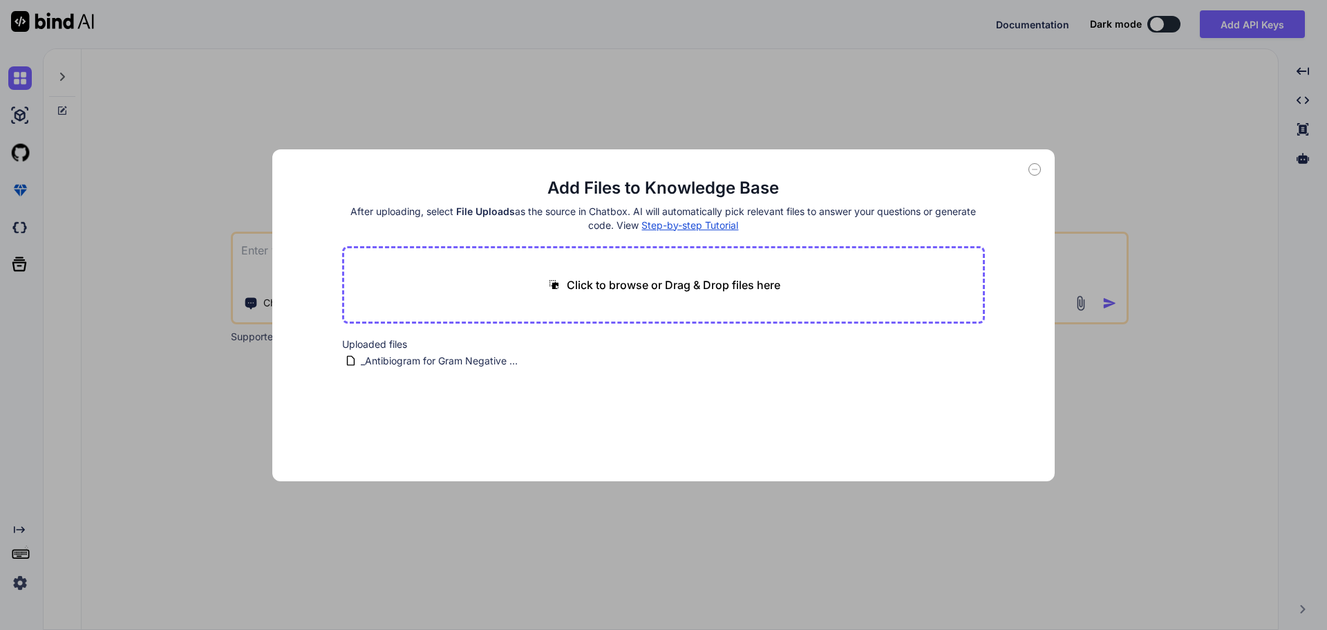
click at [1039, 169] on icon at bounding box center [1034, 169] width 12 height 12
type textarea "x"
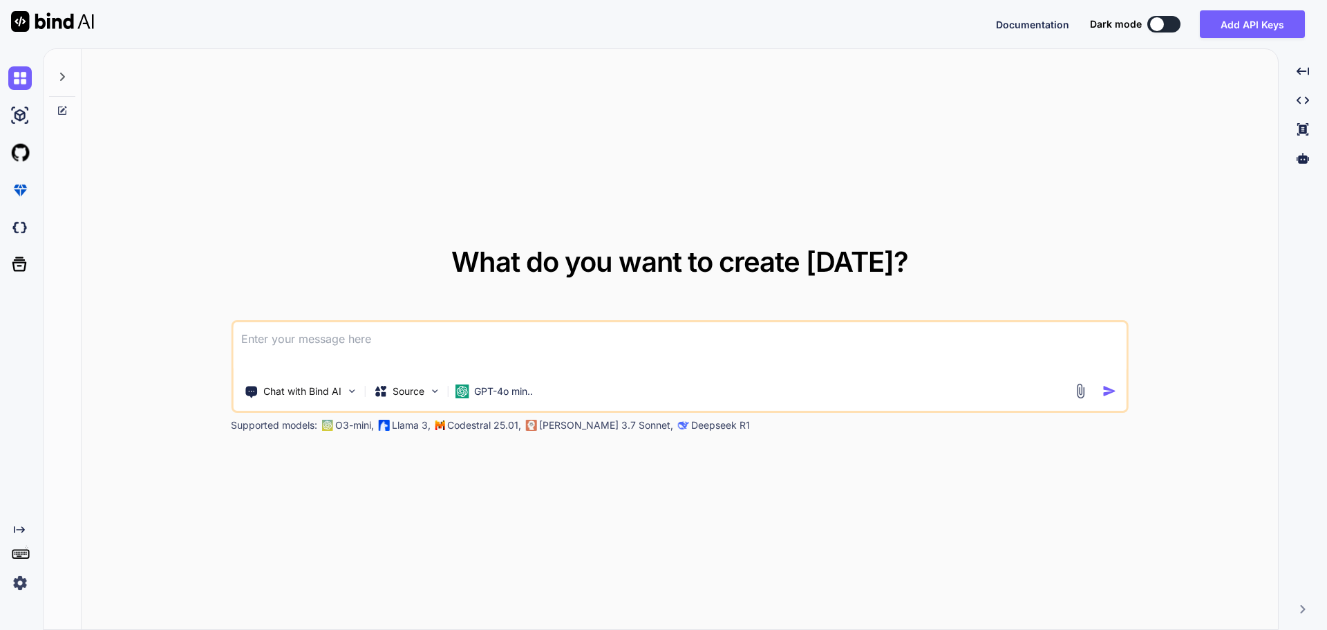
click at [395, 341] on textarea at bounding box center [680, 347] width 894 height 51
type textarea "e"
type textarea "x"
type textarea "ex"
type textarea "x"
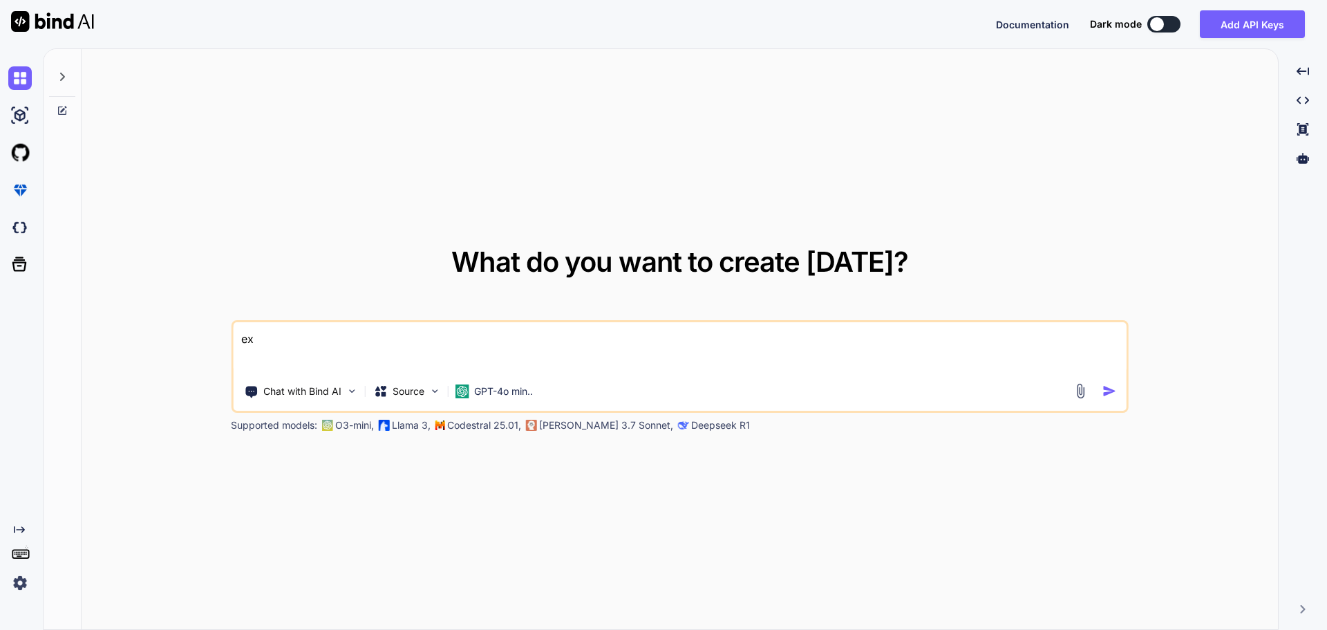
type textarea "exp"
type textarea "x"
type textarea "expla"
type textarea "x"
type textarea "explai"
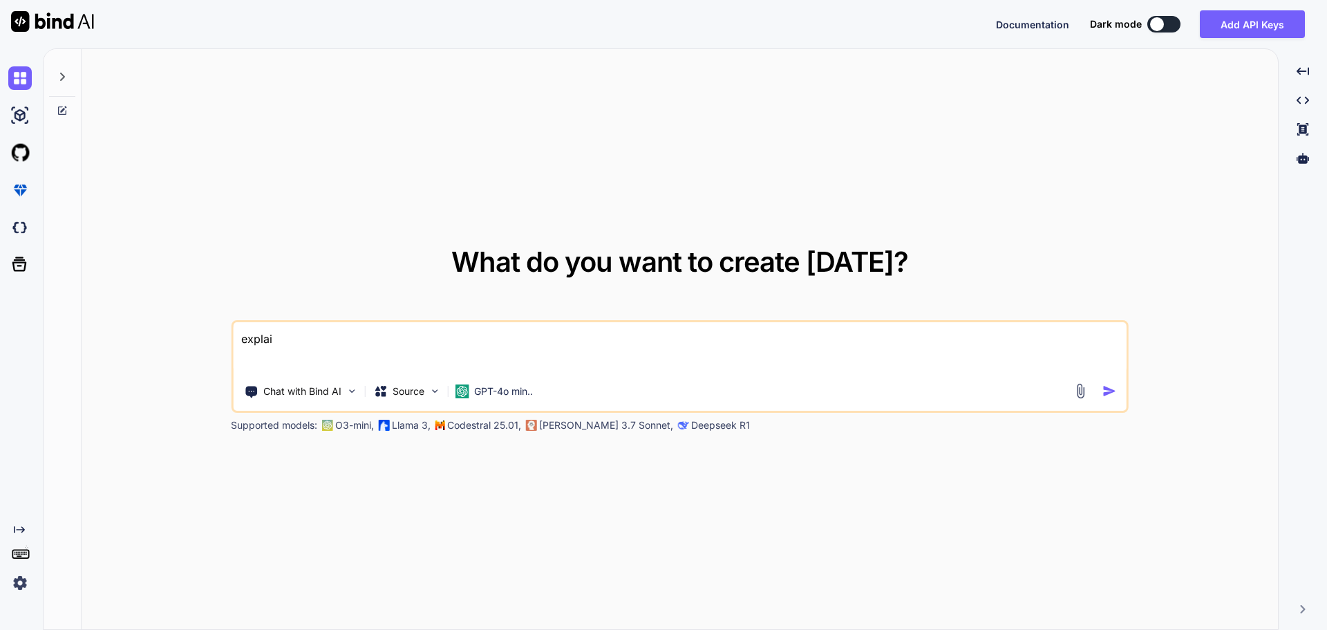
type textarea "x"
type textarea "explain"
type textarea "x"
type textarea "explain t"
type textarea "x"
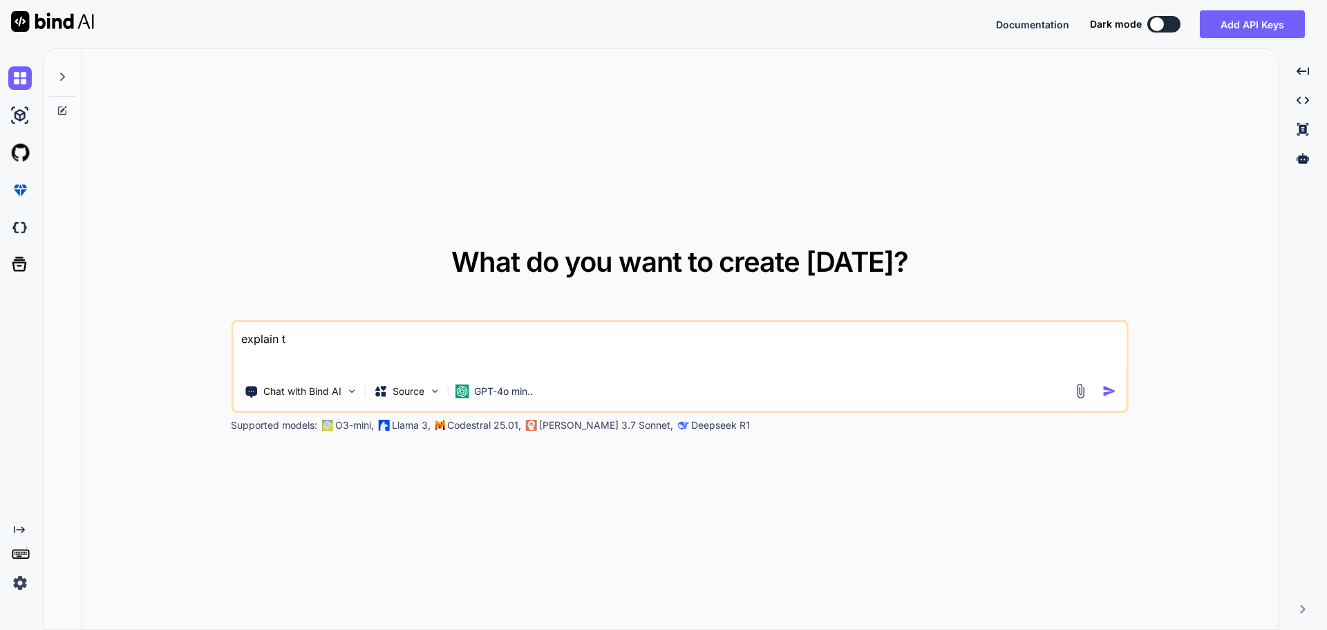
type textarea "explain th"
type textarea "x"
type textarea "explain thi"
type textarea "x"
type textarea "explain this"
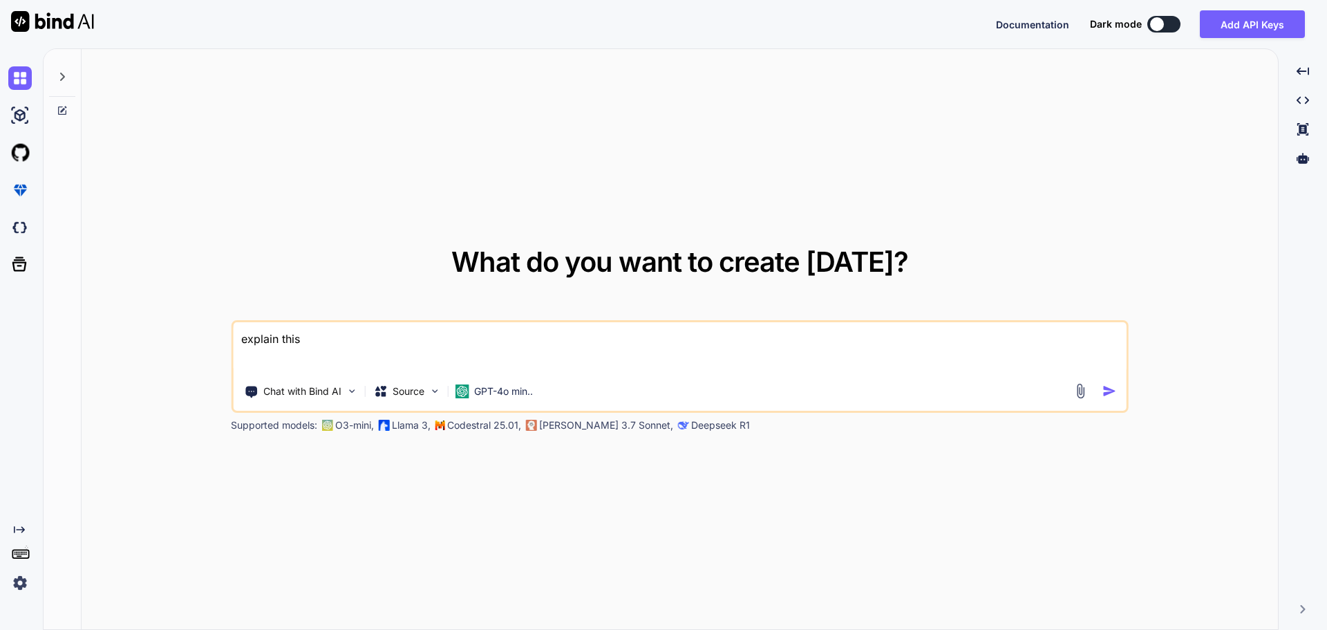
type textarea "x"
type textarea "explain this"
type textarea "x"
type textarea "explain this i"
type textarea "x"
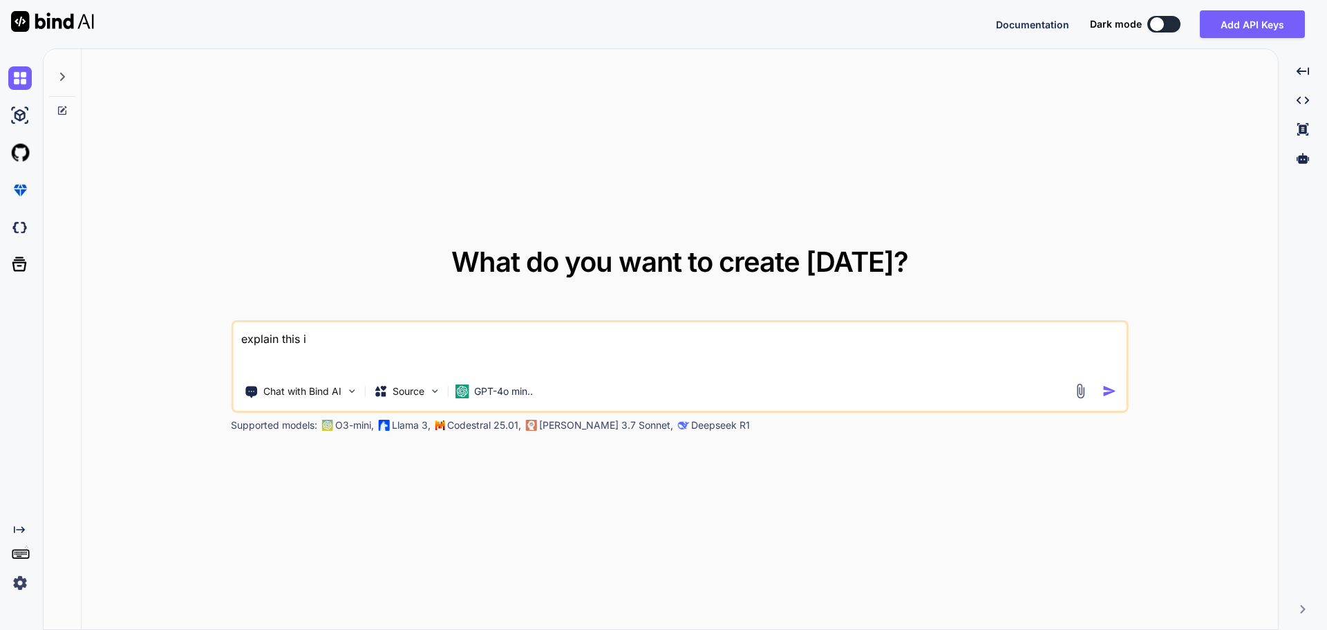
type textarea "explain this in"
type textarea "x"
type textarea "explain this in"
type textarea "x"
type textarea "explain this in s"
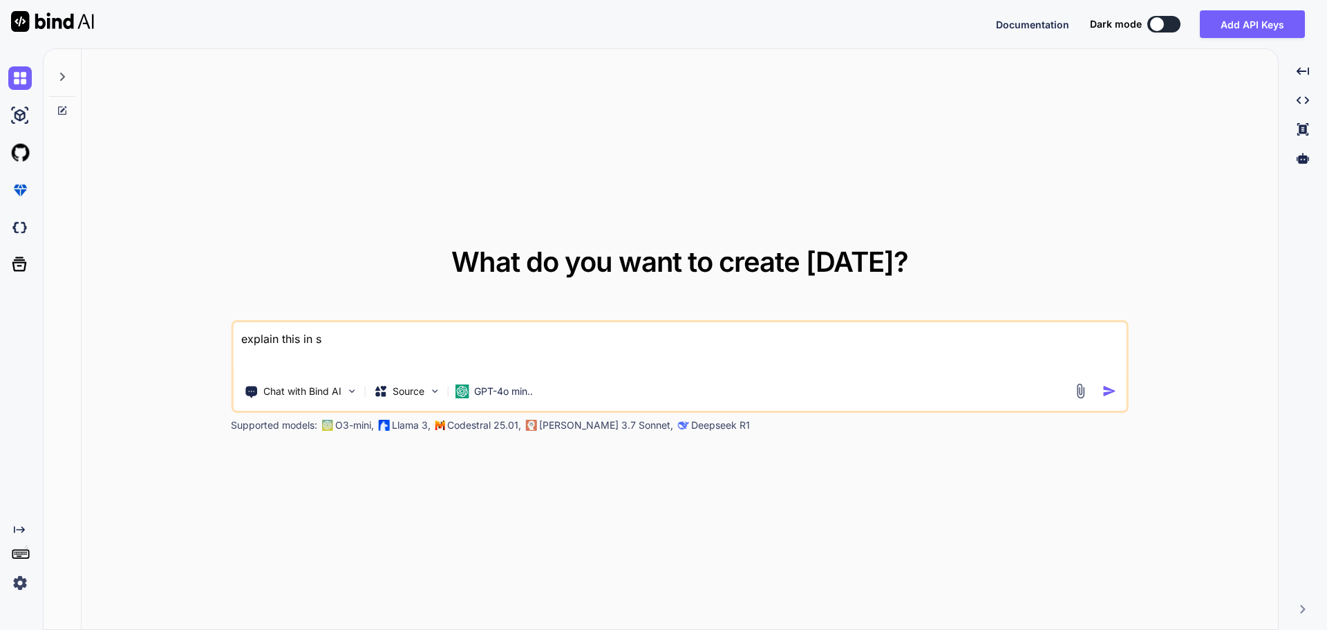
type textarea "x"
type textarea "explain this in si"
type textarea "x"
type textarea "explain this in sim"
type textarea "x"
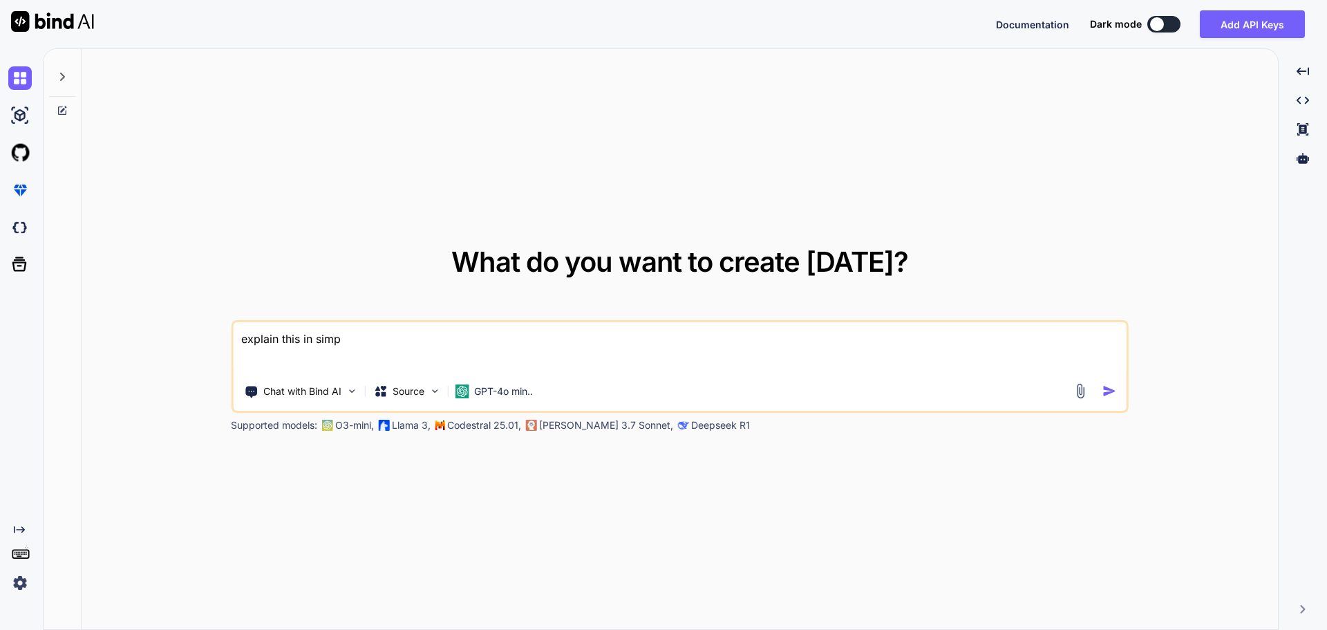
type textarea "explain this in simpl"
type textarea "x"
type textarea "explain this in simple p"
type textarea "x"
type textarea "explain this in simple"
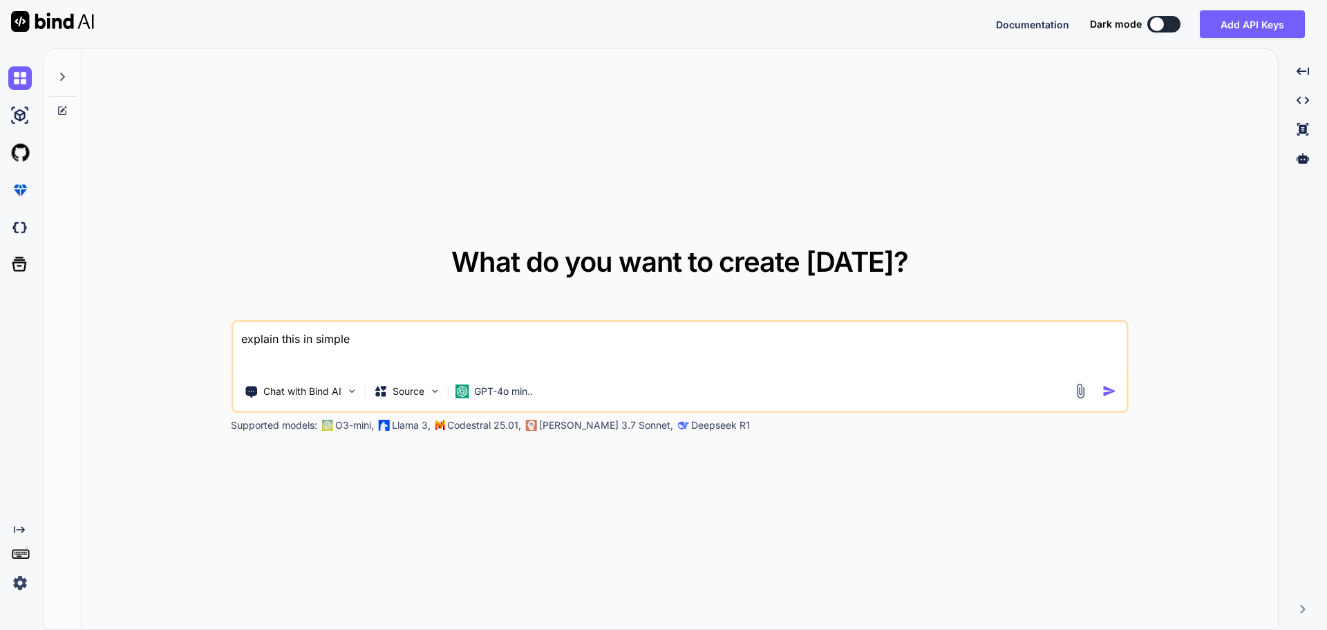
type textarea "x"
type textarea "explain this in simple w"
type textarea "x"
type textarea "explain this in simple wa"
type textarea "x"
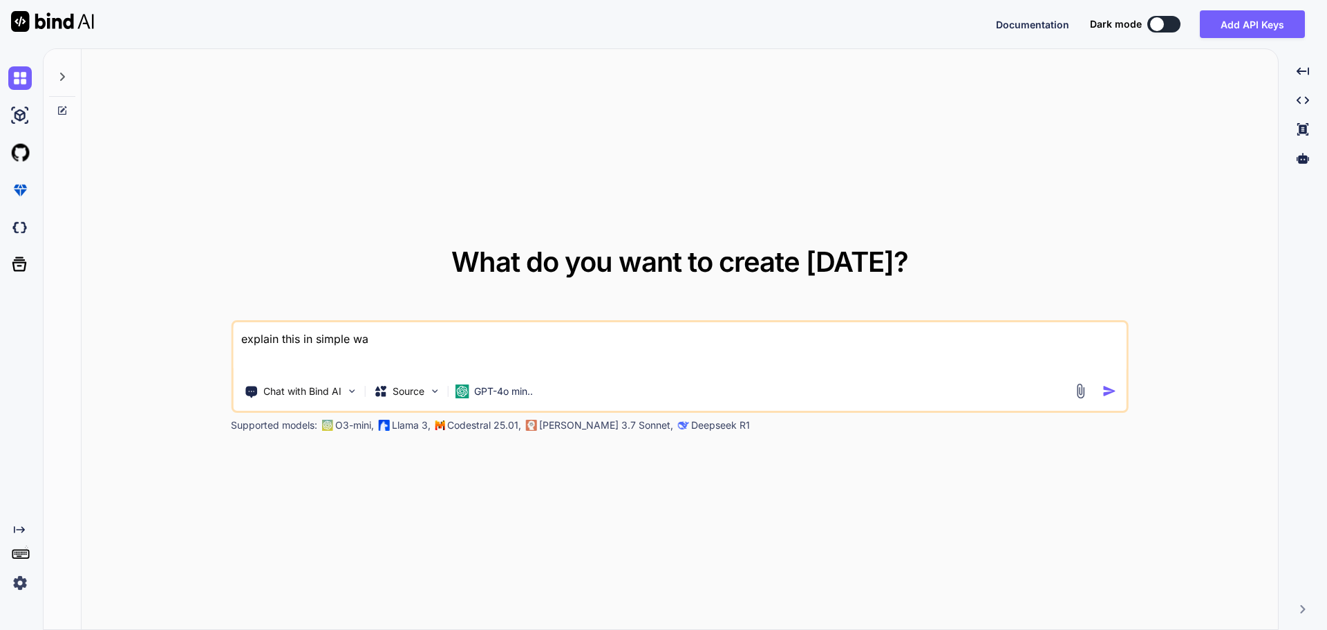
type textarea "explain this in simple way"
type textarea "x"
type textarea "explain this in simple way"
type textarea "x"
type textarea "explain this in simple way i"
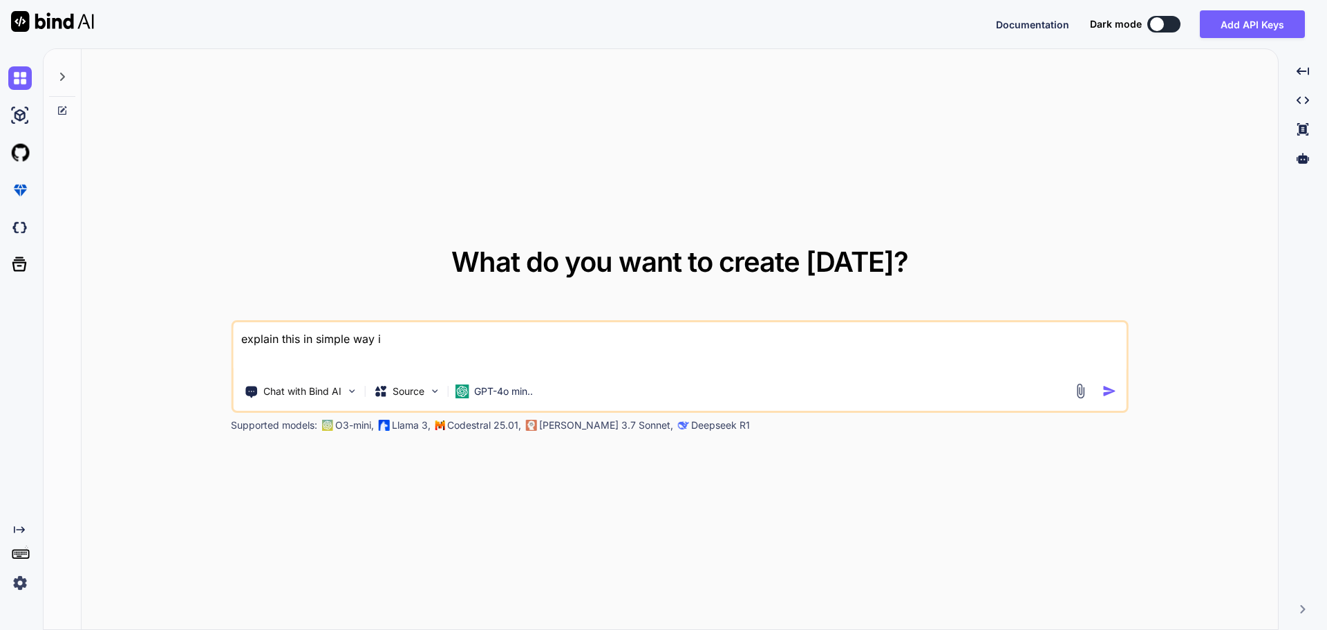
type textarea "x"
type textarea "explain this in simple way in"
type textarea "x"
type textarea "explain this in simple way in"
type textarea "x"
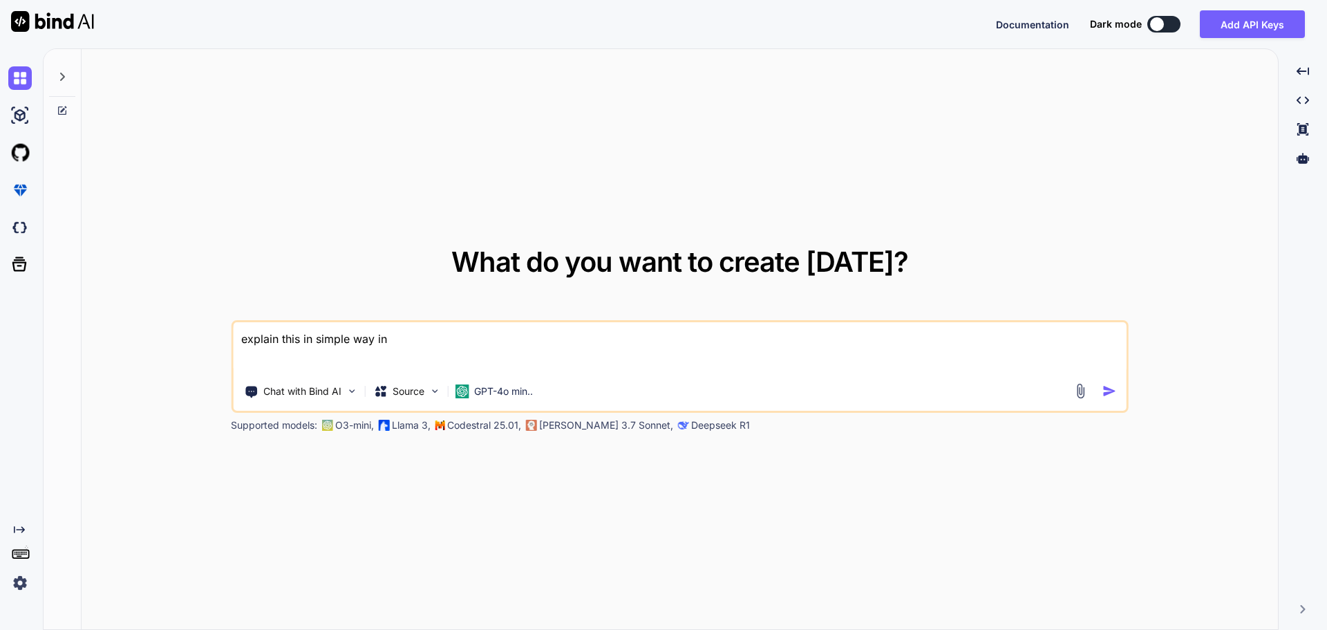
type textarea "explain this in simple way in p"
type textarea "x"
type textarea "explain this in simple way in pr"
type textarea "x"
type textarea "explain this in simple way in pre"
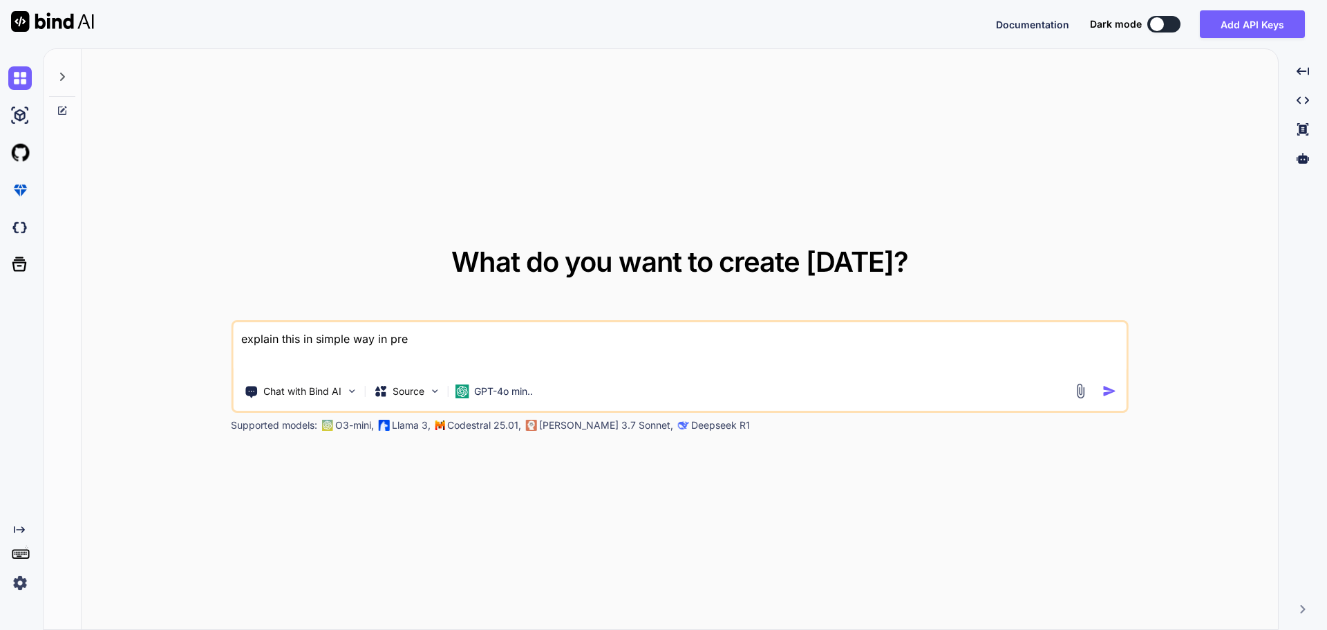
type textarea "x"
type textarea "explain this in simple way in pres"
type textarea "x"
type textarea "explain this in simple way in prese"
type textarea "x"
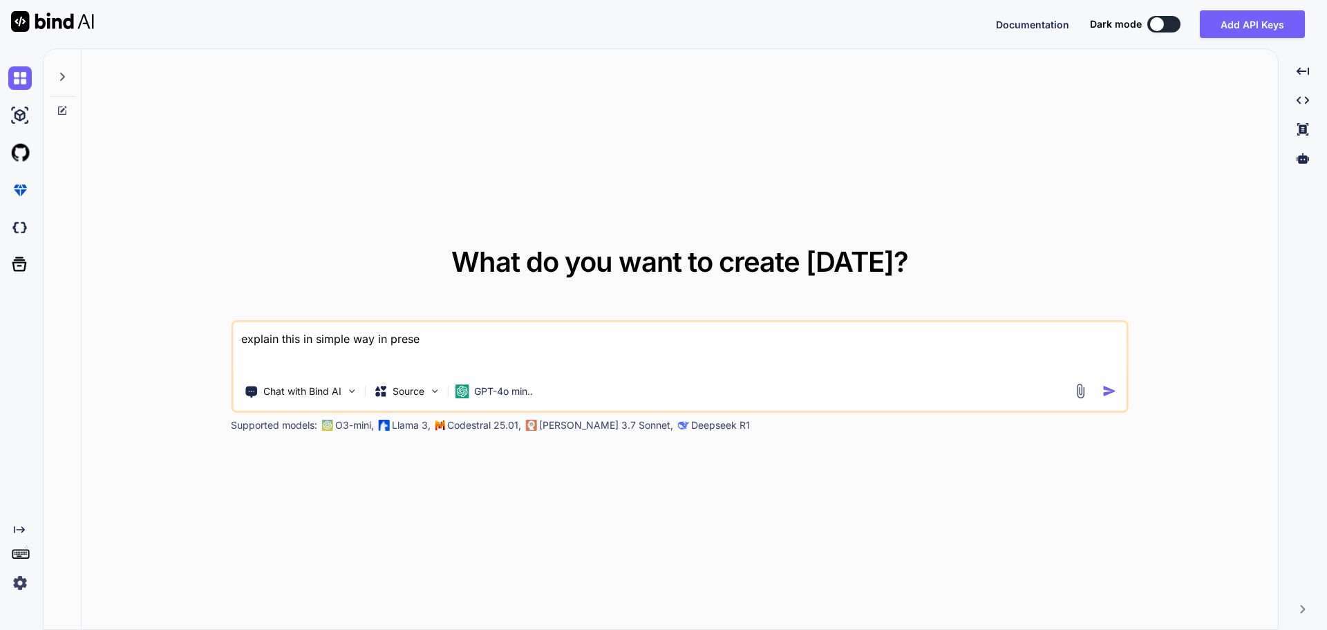
type textarea "explain this in simple way in presen"
type textarea "x"
type textarea "explain this in simple way in present"
type textarea "x"
type textarea "explain this in simple way in presentat"
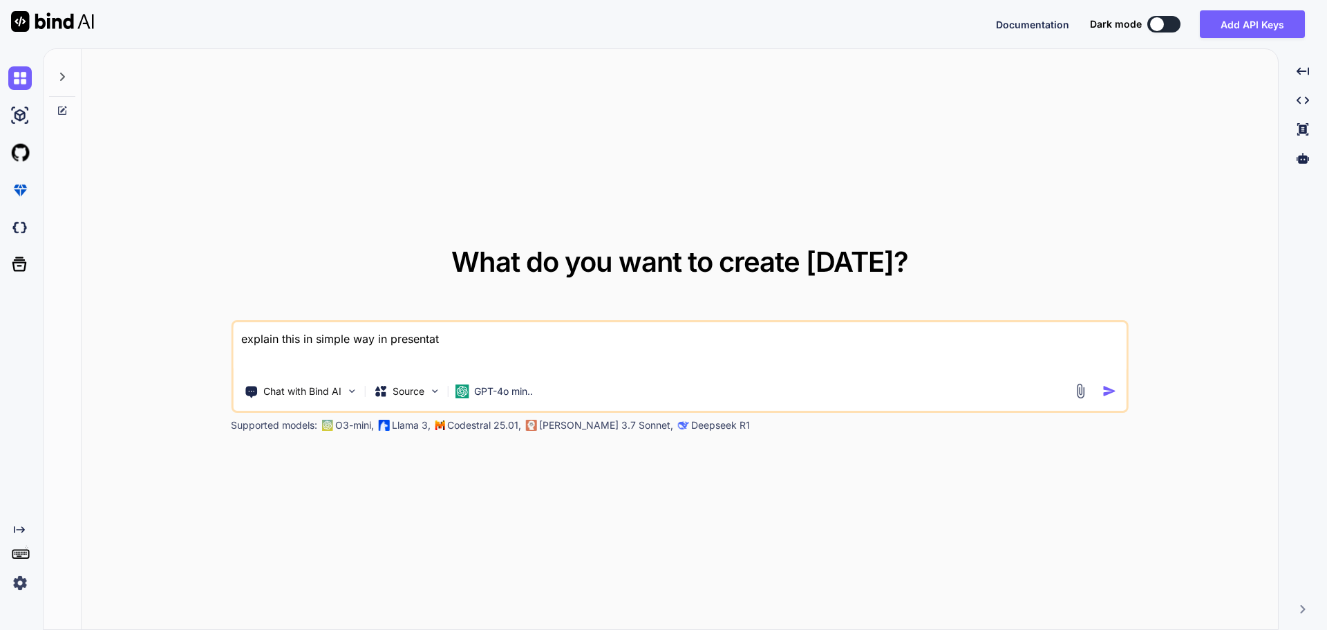
type textarea "x"
type textarea "explain this in simple way in presentatio"
type textarea "x"
type textarea "explain this in simple way in presentation"
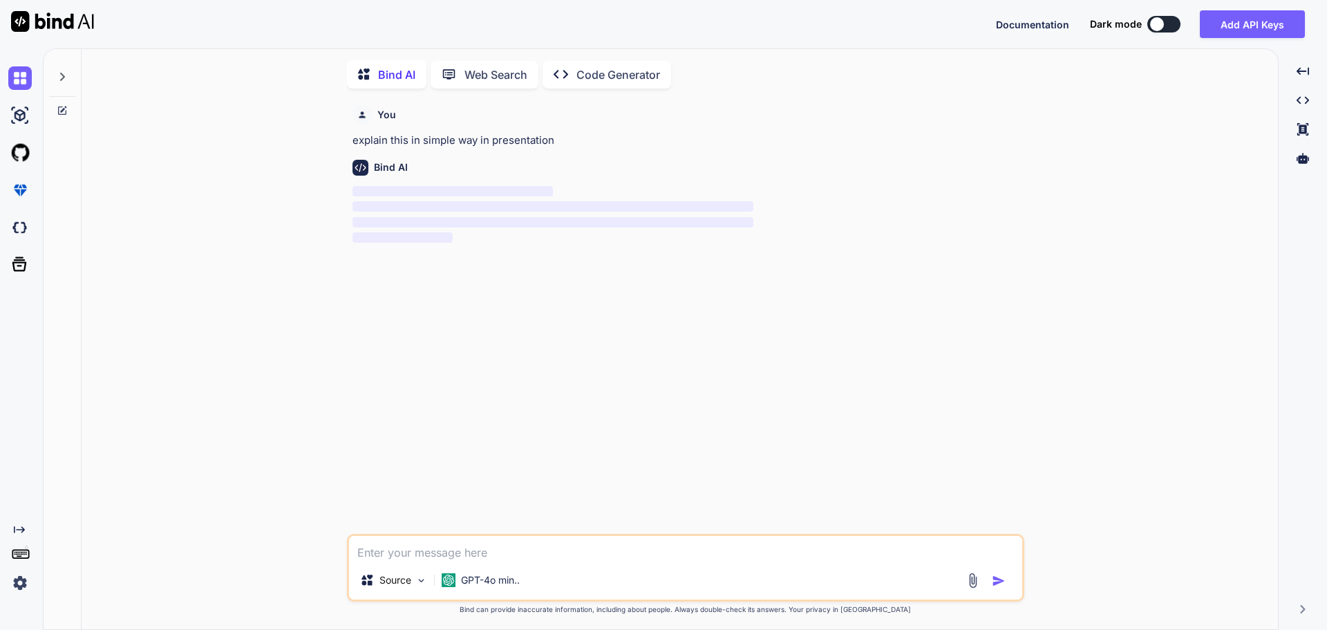
scroll to position [6, 0]
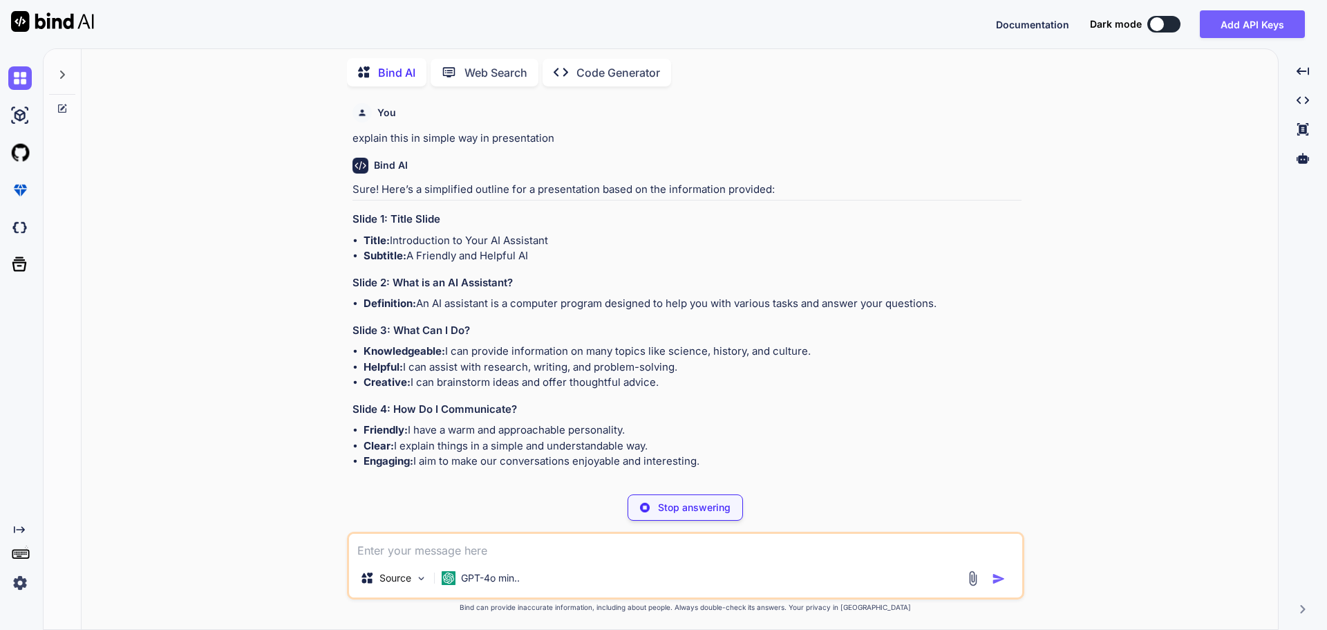
click at [701, 505] on p "Stop answering" at bounding box center [694, 507] width 73 height 14
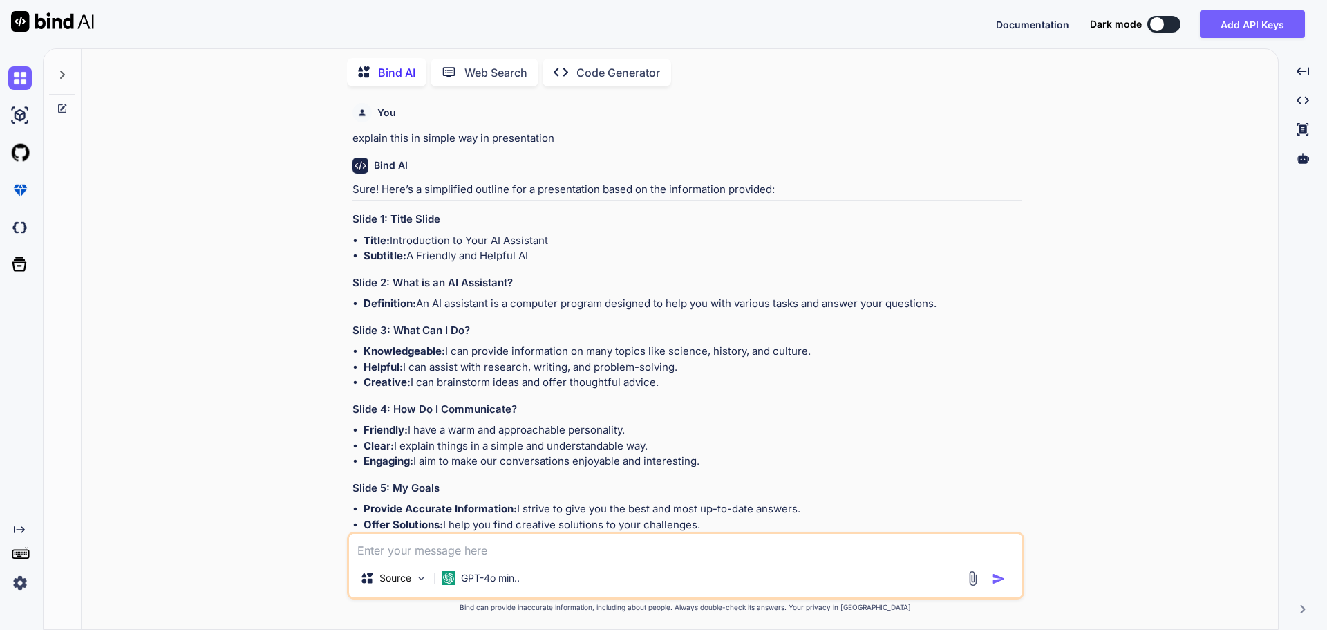
click at [974, 577] on img at bounding box center [973, 578] width 16 height 16
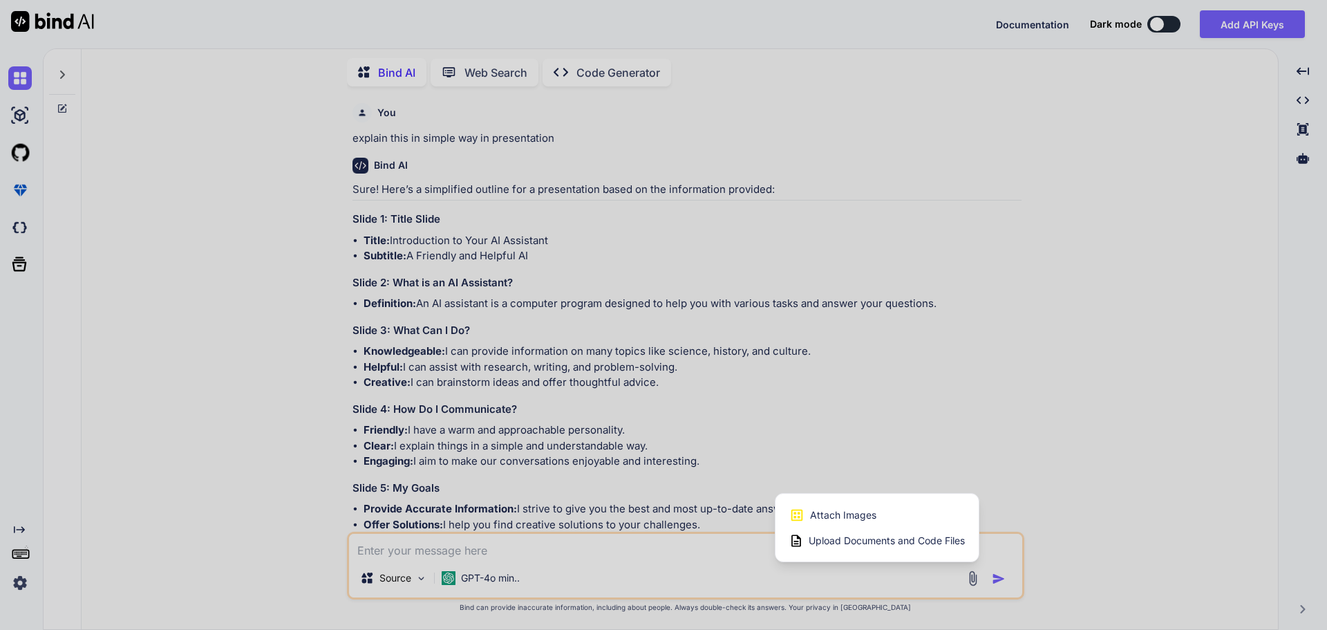
click at [862, 539] on span "Upload Documents and Code Files" at bounding box center [887, 541] width 156 height 14
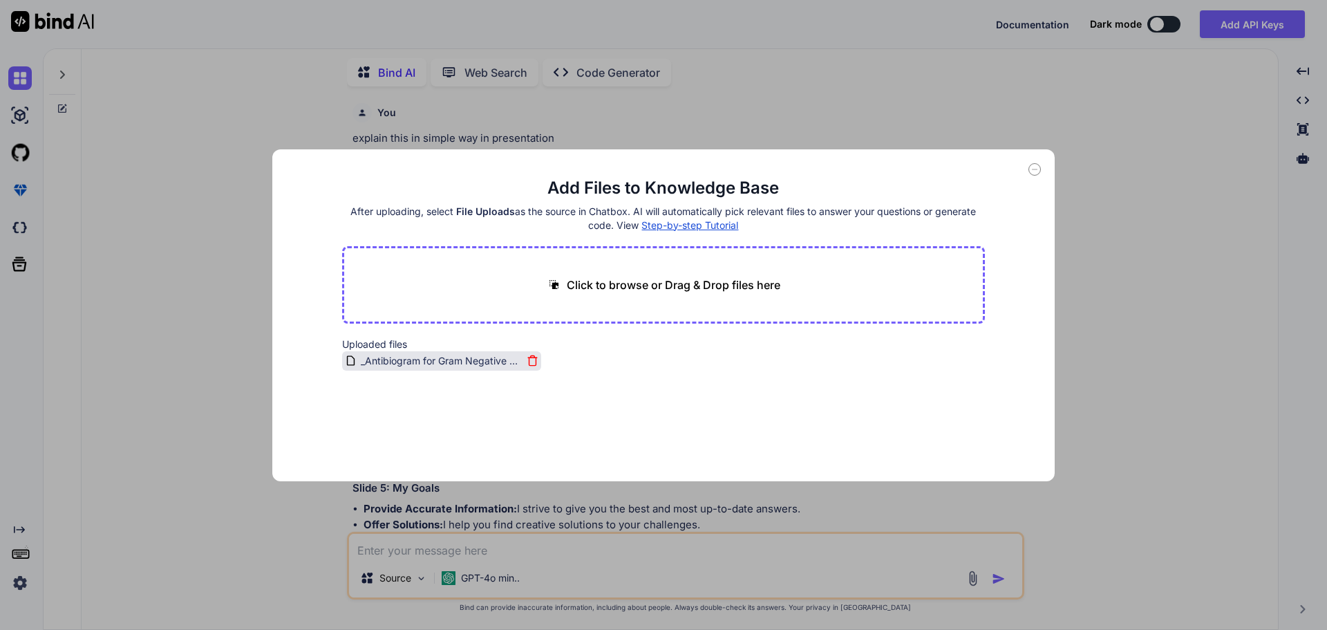
click at [431, 367] on span "_Antibiogram for Gram Negative - Current .pdf" at bounding box center [440, 360] width 163 height 17
click at [959, 442] on button "Finish" at bounding box center [960, 440] width 48 height 28
drag, startPoint x: 390, startPoint y: 353, endPoint x: 481, endPoint y: 287, distance: 112.8
click at [481, 287] on main "Add Files to Knowledge Base After uploading, select File Uploads as the source …" at bounding box center [663, 329] width 643 height 304
click at [706, 223] on span "Step-by-step Tutorial" at bounding box center [689, 225] width 97 height 12
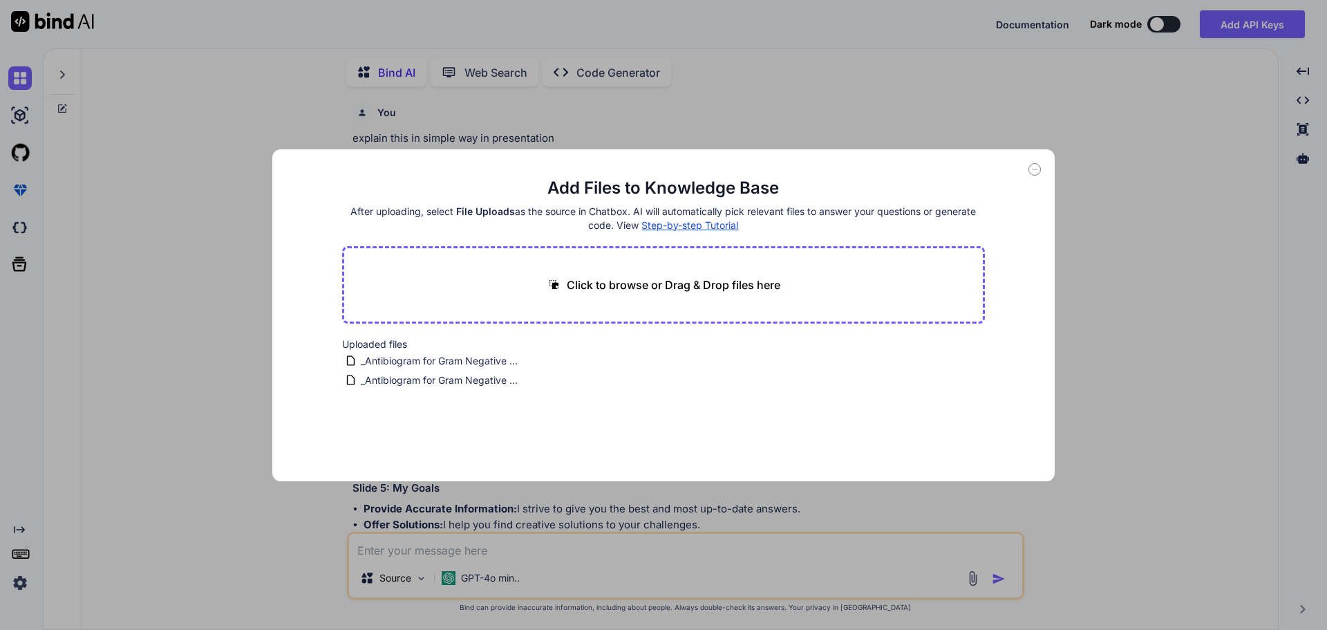
click at [1035, 170] on icon at bounding box center [1034, 169] width 12 height 12
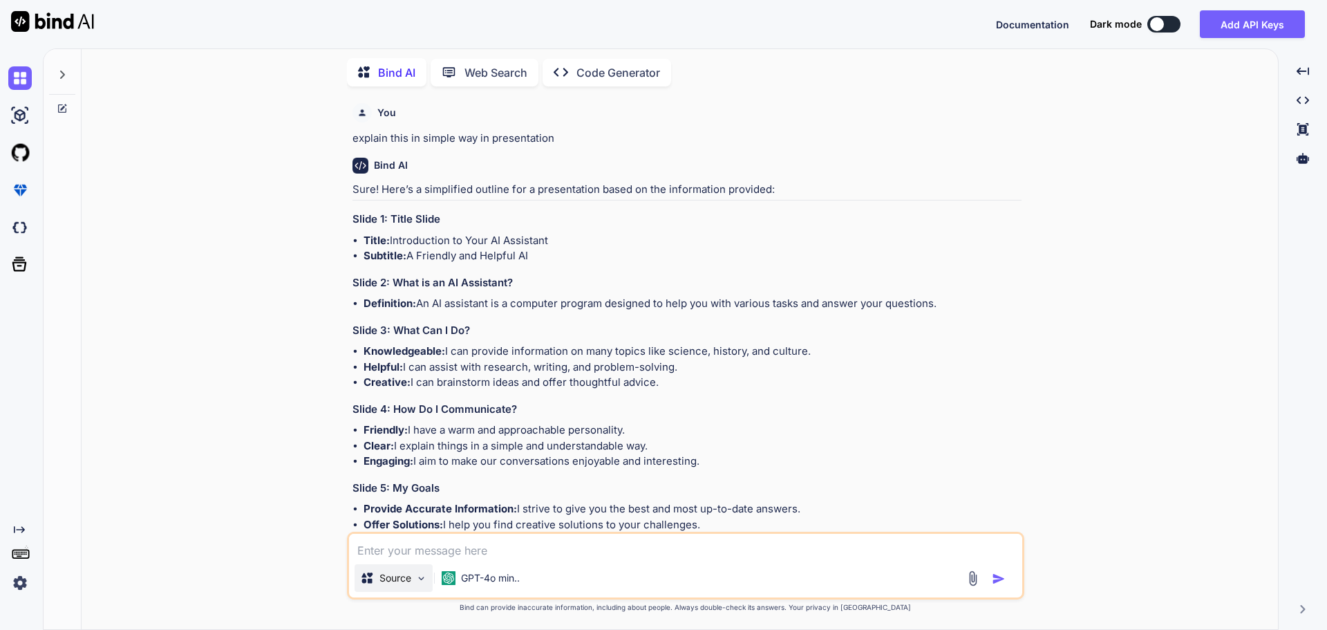
click at [417, 576] on img at bounding box center [421, 578] width 12 height 12
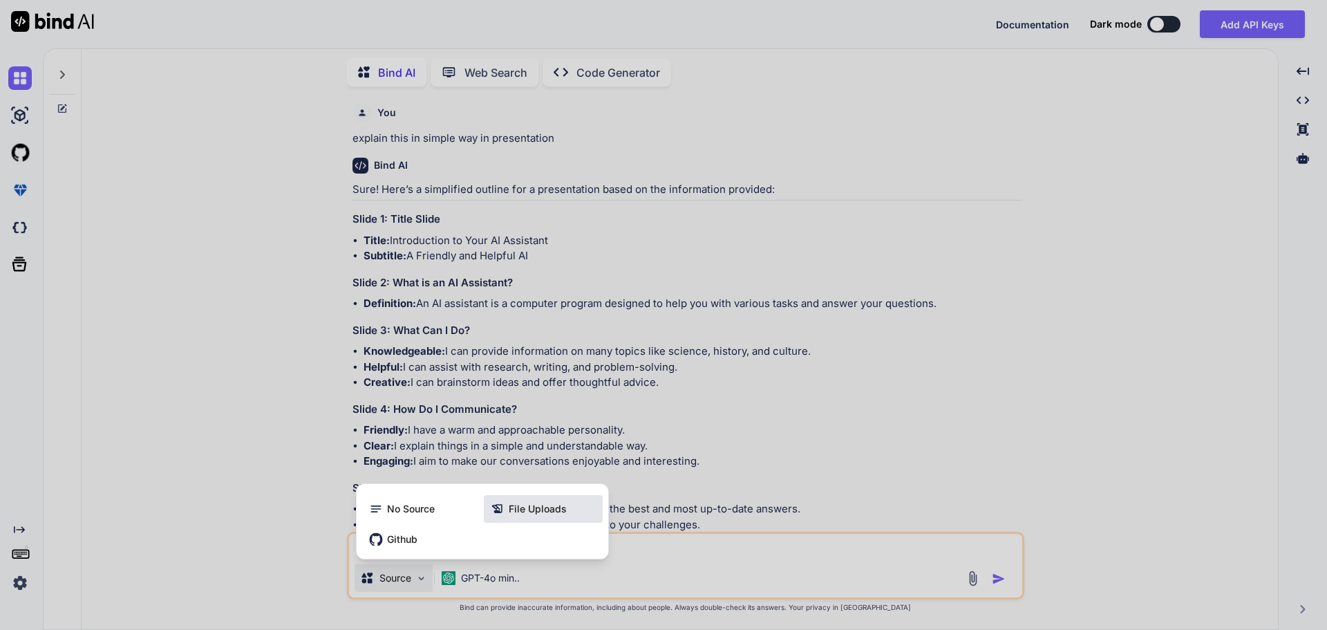
click at [502, 507] on icon at bounding box center [498, 509] width 14 height 14
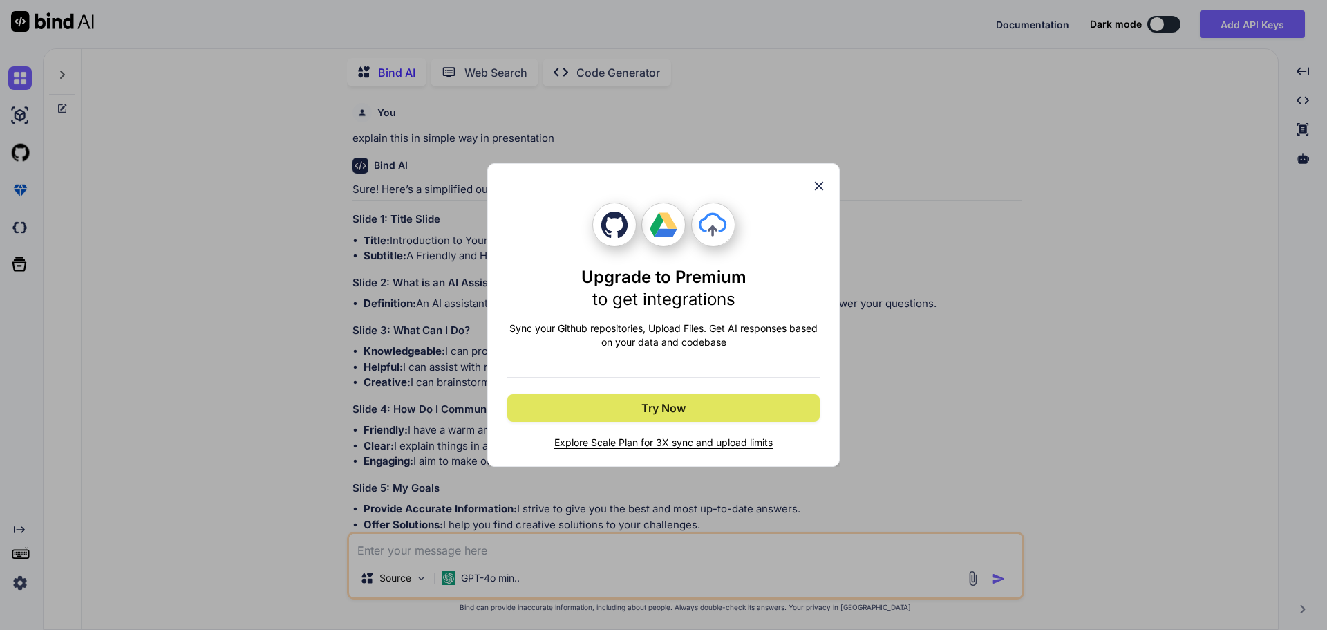
click at [718, 413] on button "Try Now" at bounding box center [663, 408] width 312 height 28
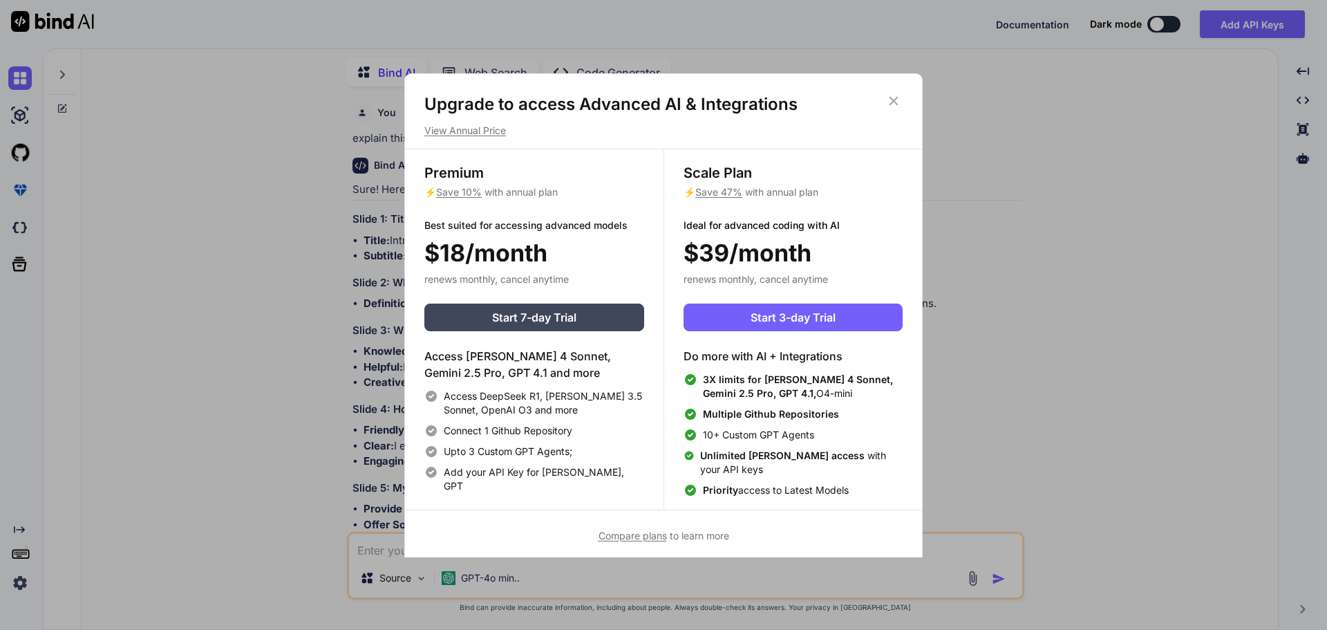
click at [889, 100] on icon at bounding box center [893, 100] width 15 height 15
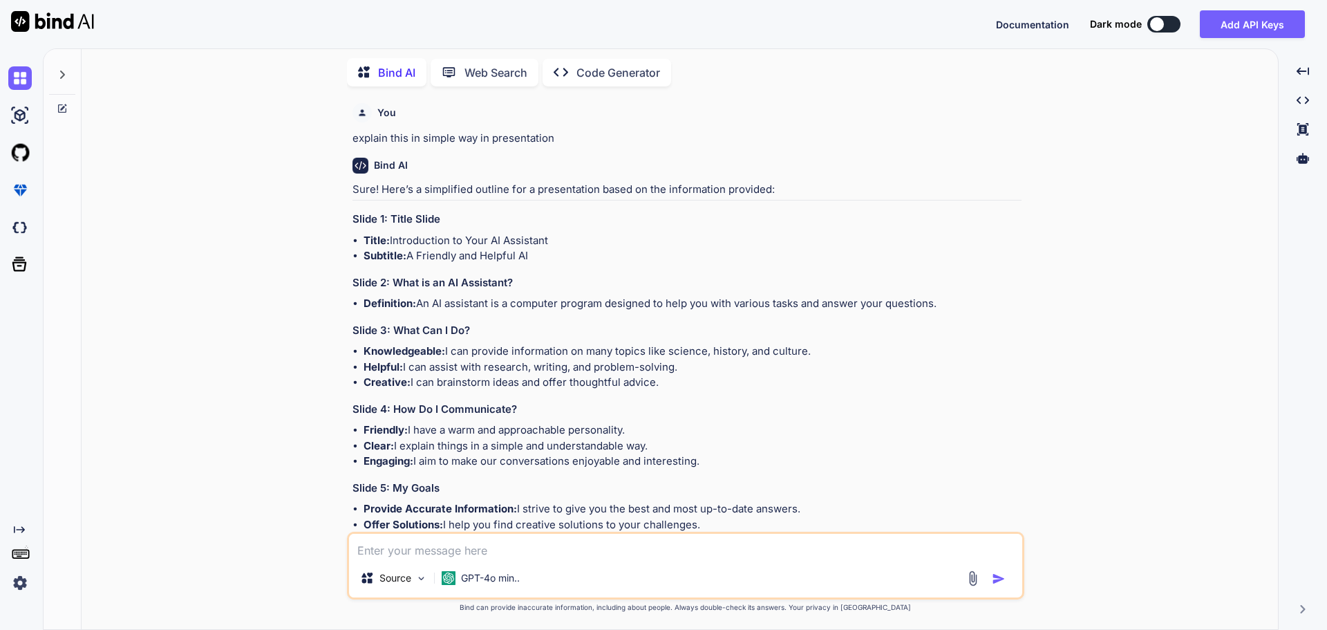
click at [447, 547] on textarea at bounding box center [685, 546] width 673 height 25
click at [419, 575] on img at bounding box center [421, 578] width 12 height 12
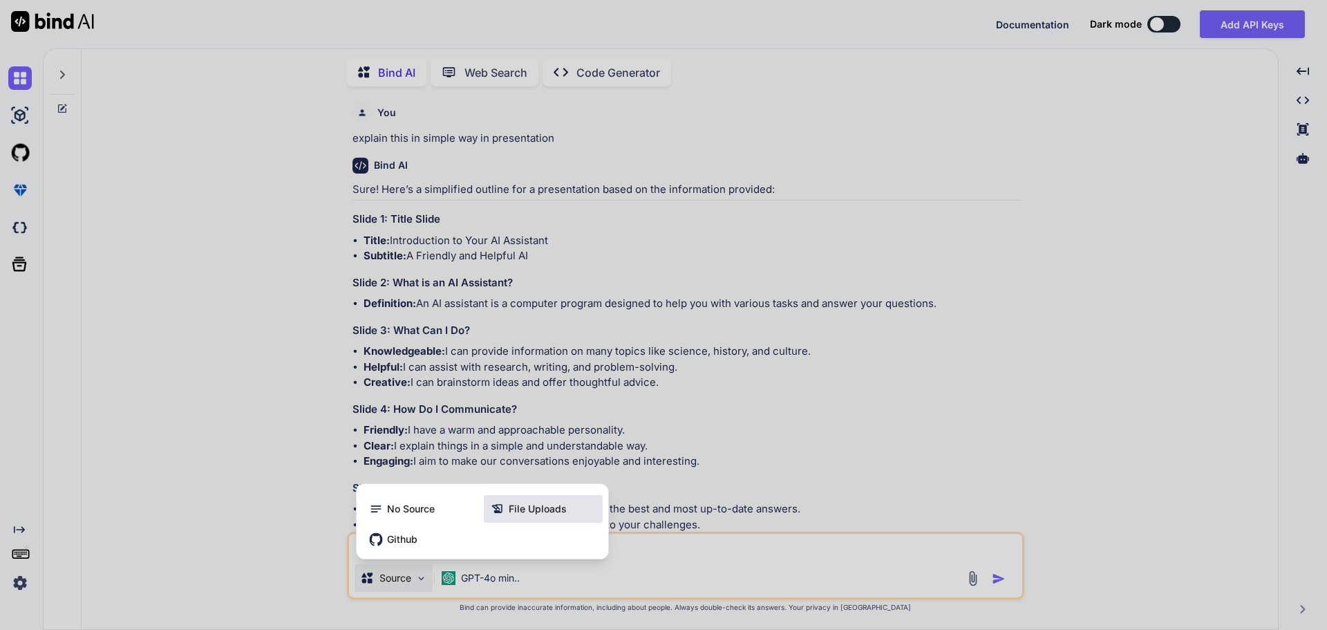
click at [524, 509] on span "File Uploads" at bounding box center [538, 509] width 58 height 14
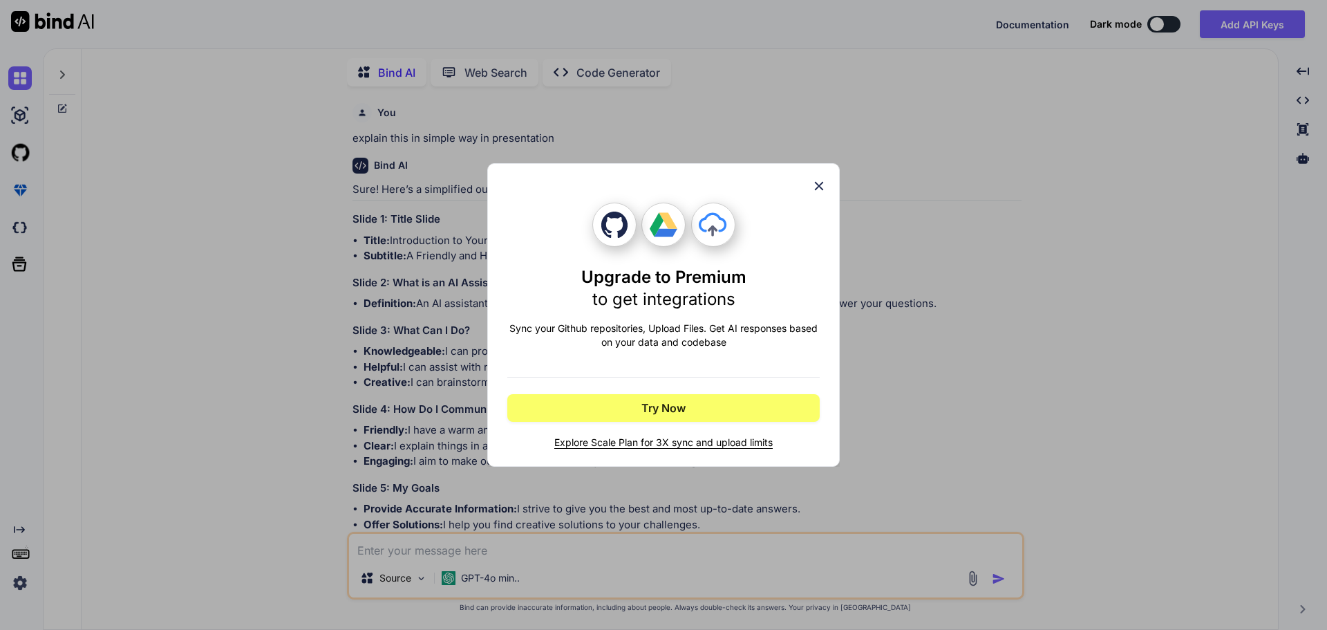
type textarea "x"
